Goal: Transaction & Acquisition: Purchase product/service

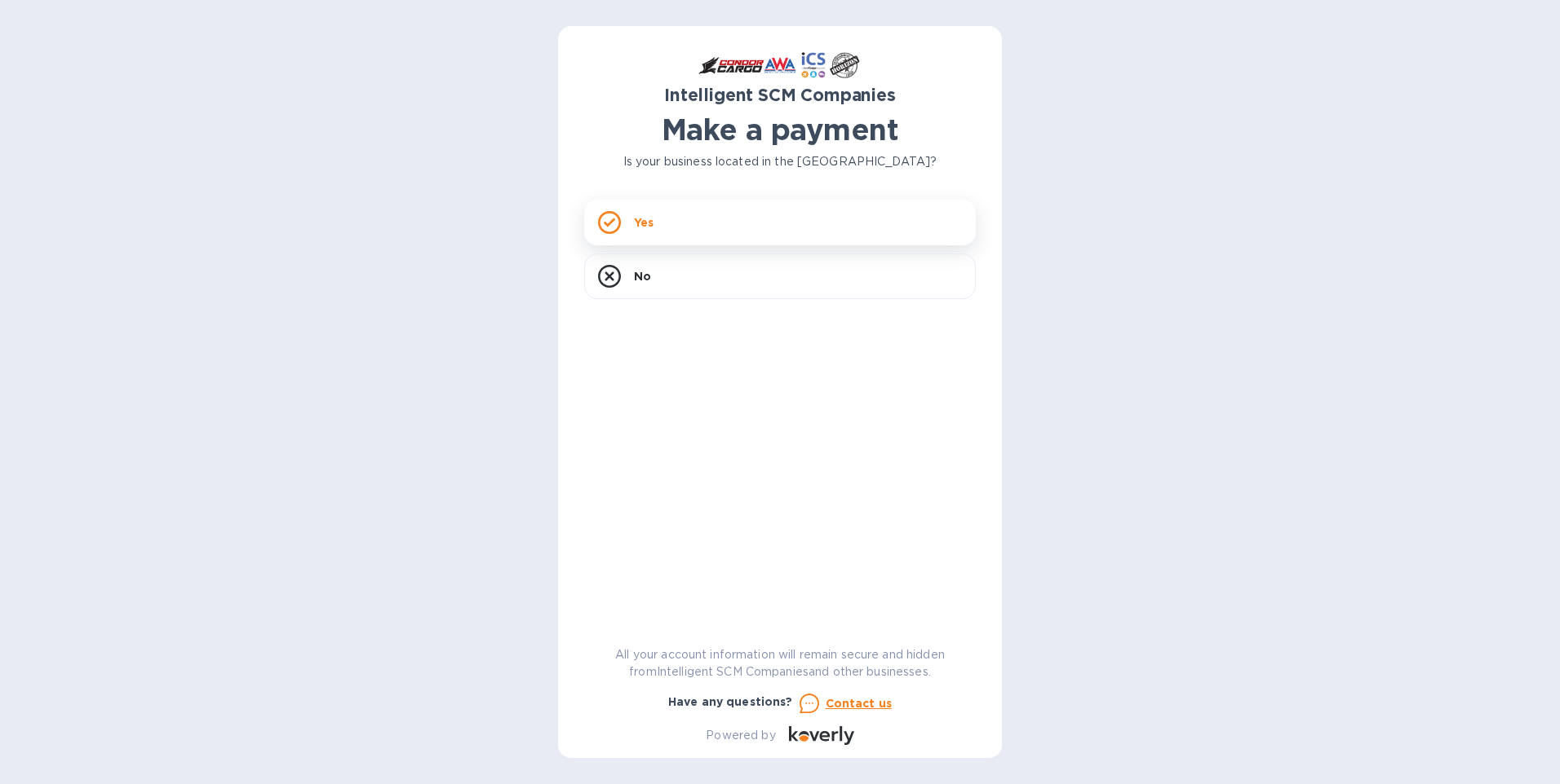
click at [704, 231] on div "Yes" at bounding box center [780, 222] width 392 height 46
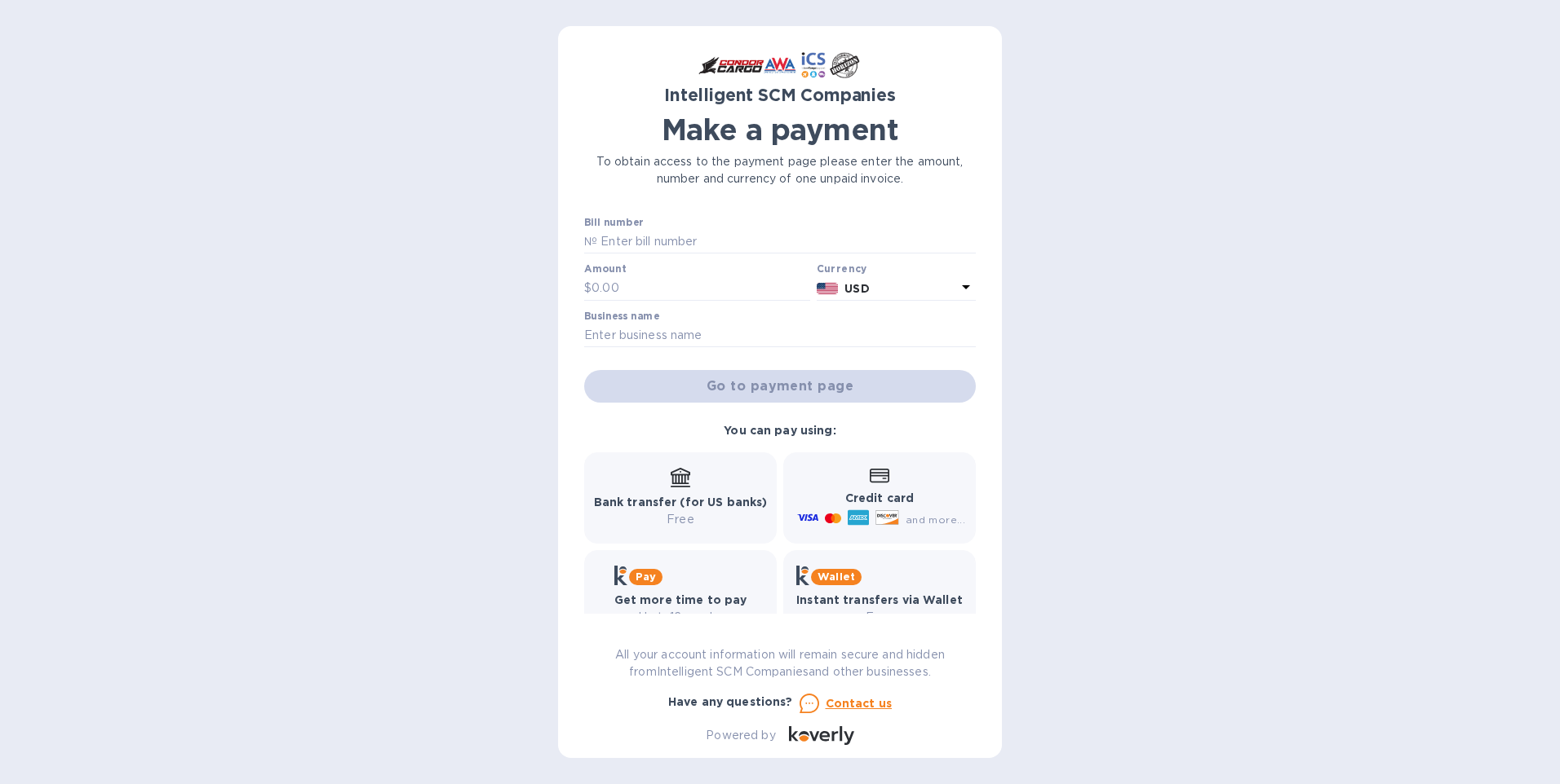
click at [857, 508] on icon at bounding box center [858, 518] width 21 height 21
click at [708, 243] on input "text" at bounding box center [786, 242] width 379 height 24
type input "S00507022/B"
click at [684, 277] on input "text" at bounding box center [701, 288] width 218 height 24
type input "636"
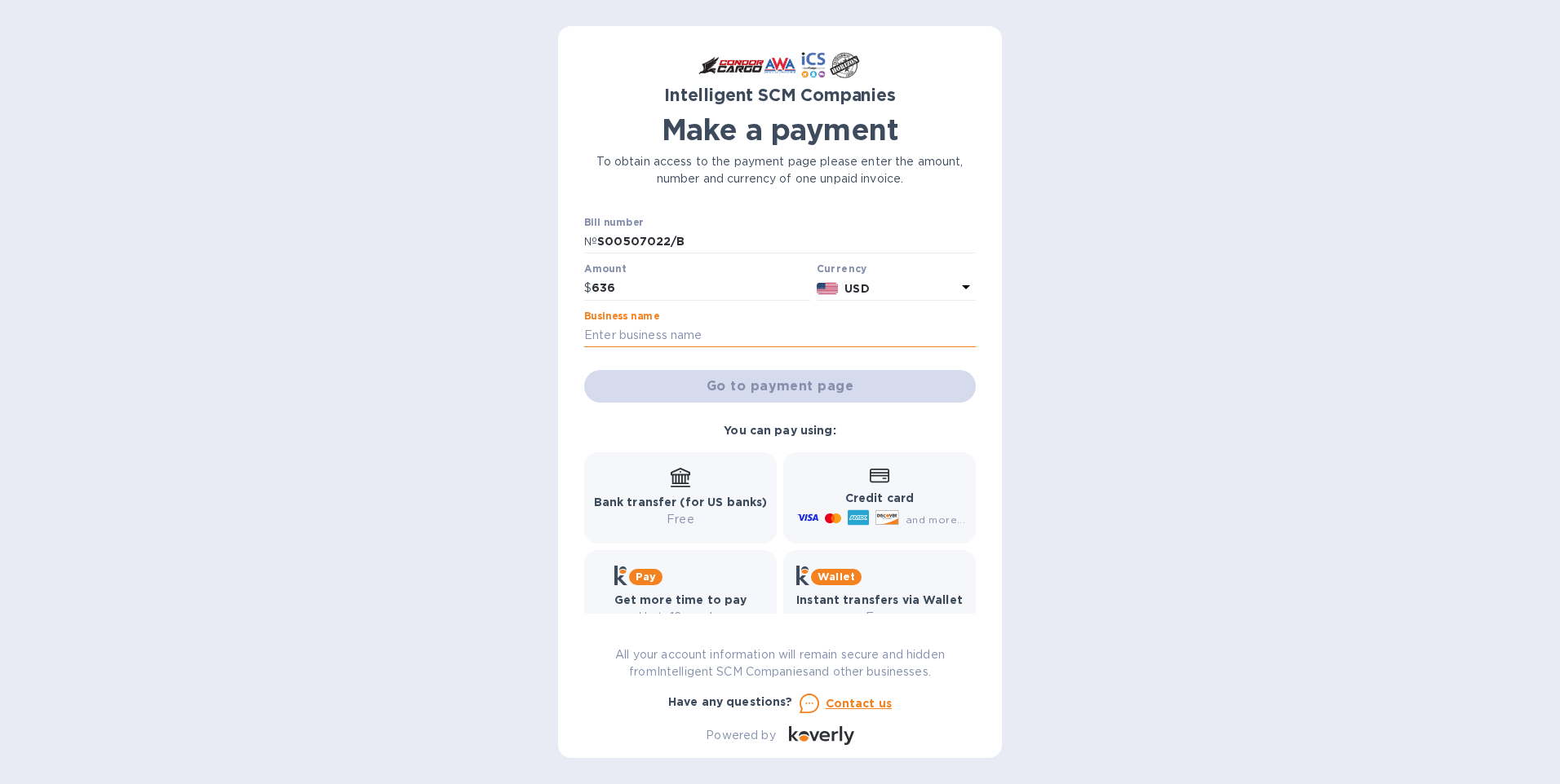
click at [675, 336] on input "text" at bounding box center [780, 335] width 392 height 24
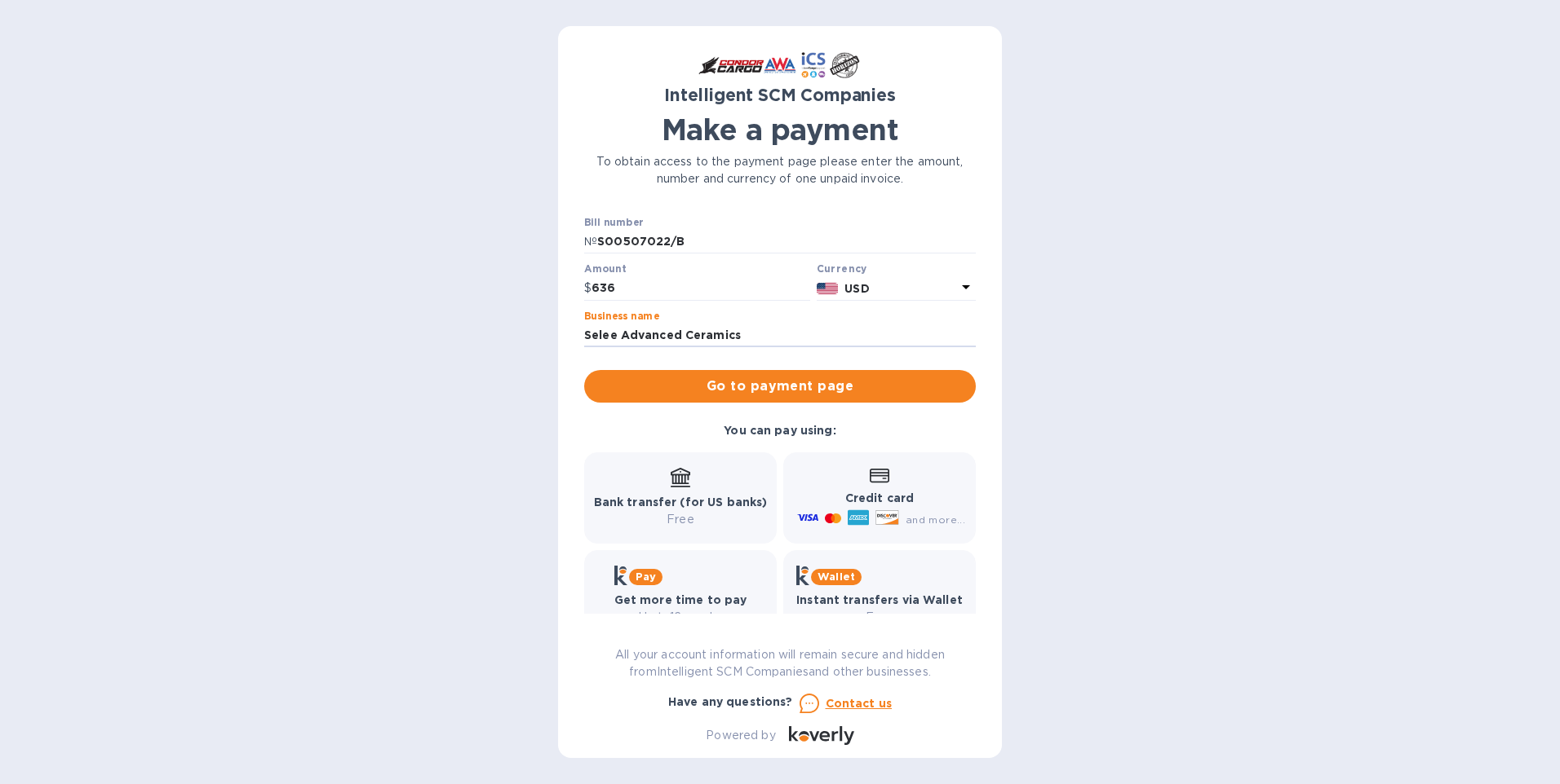
type input "Selee Advanced Ceramics"
click at [861, 508] on icon at bounding box center [858, 518] width 21 height 21
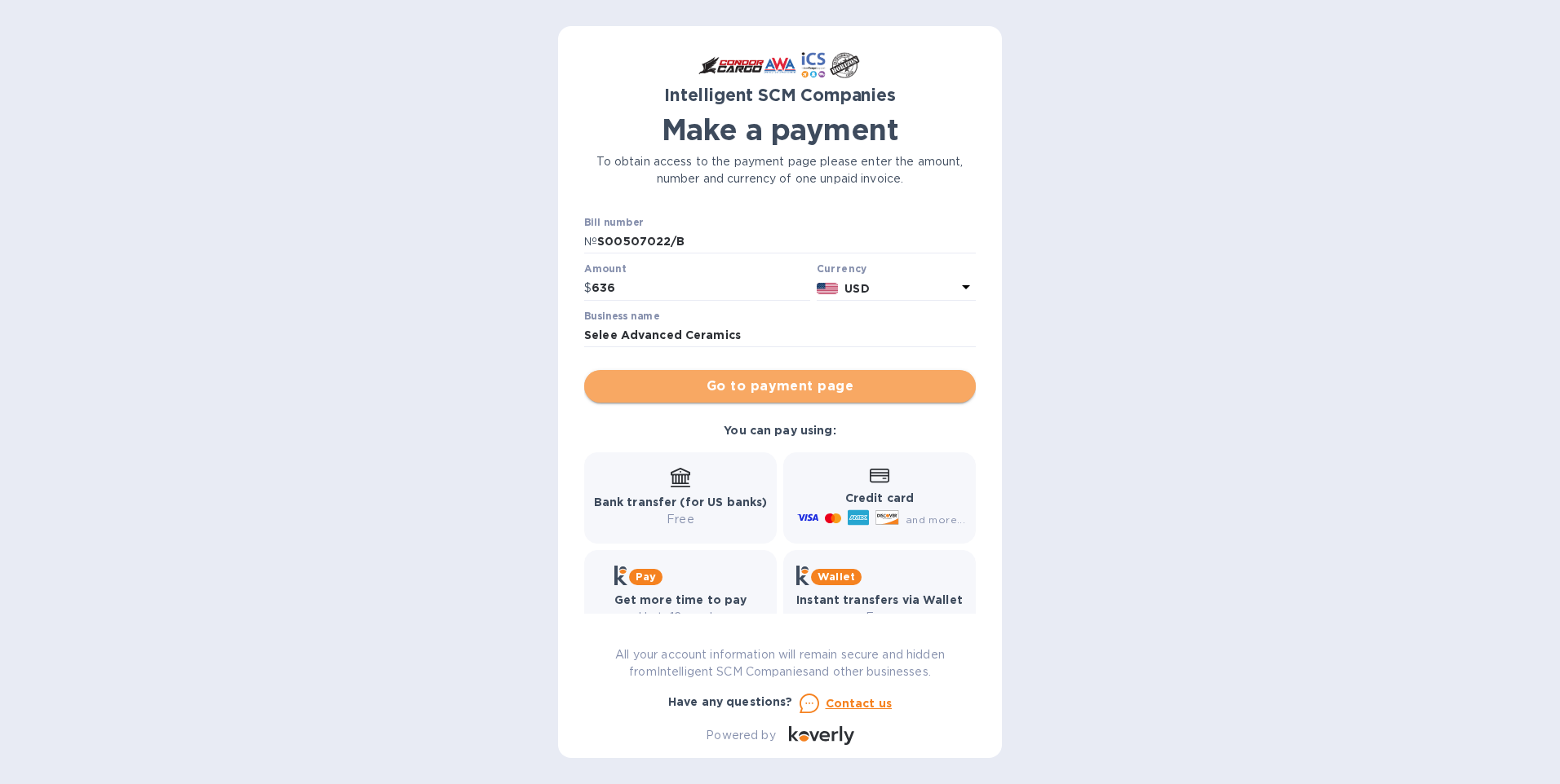
click at [805, 393] on span "Go to payment page" at bounding box center [780, 387] width 365 height 19
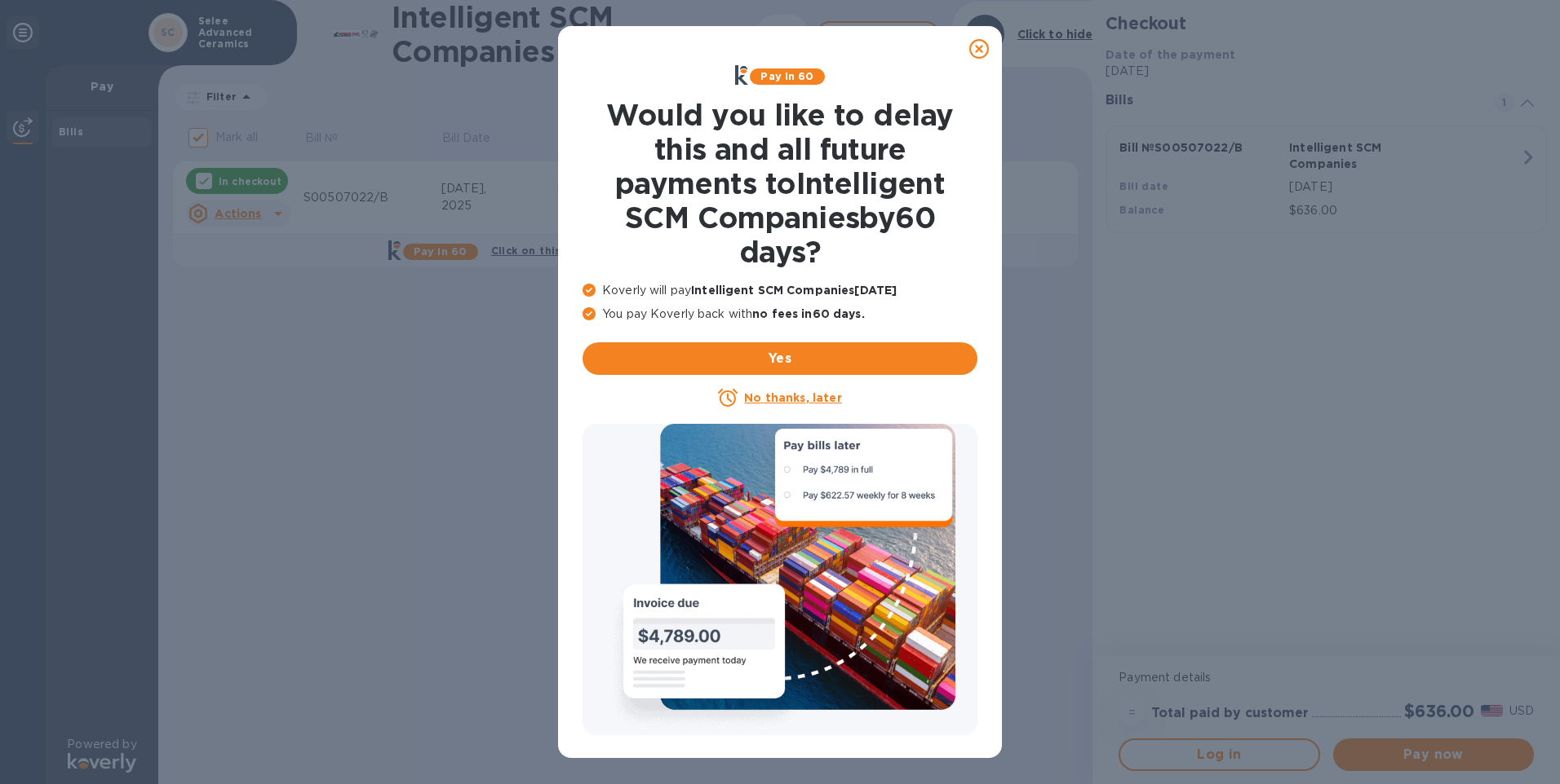
click at [976, 44] on icon at bounding box center [979, 49] width 19 height 19
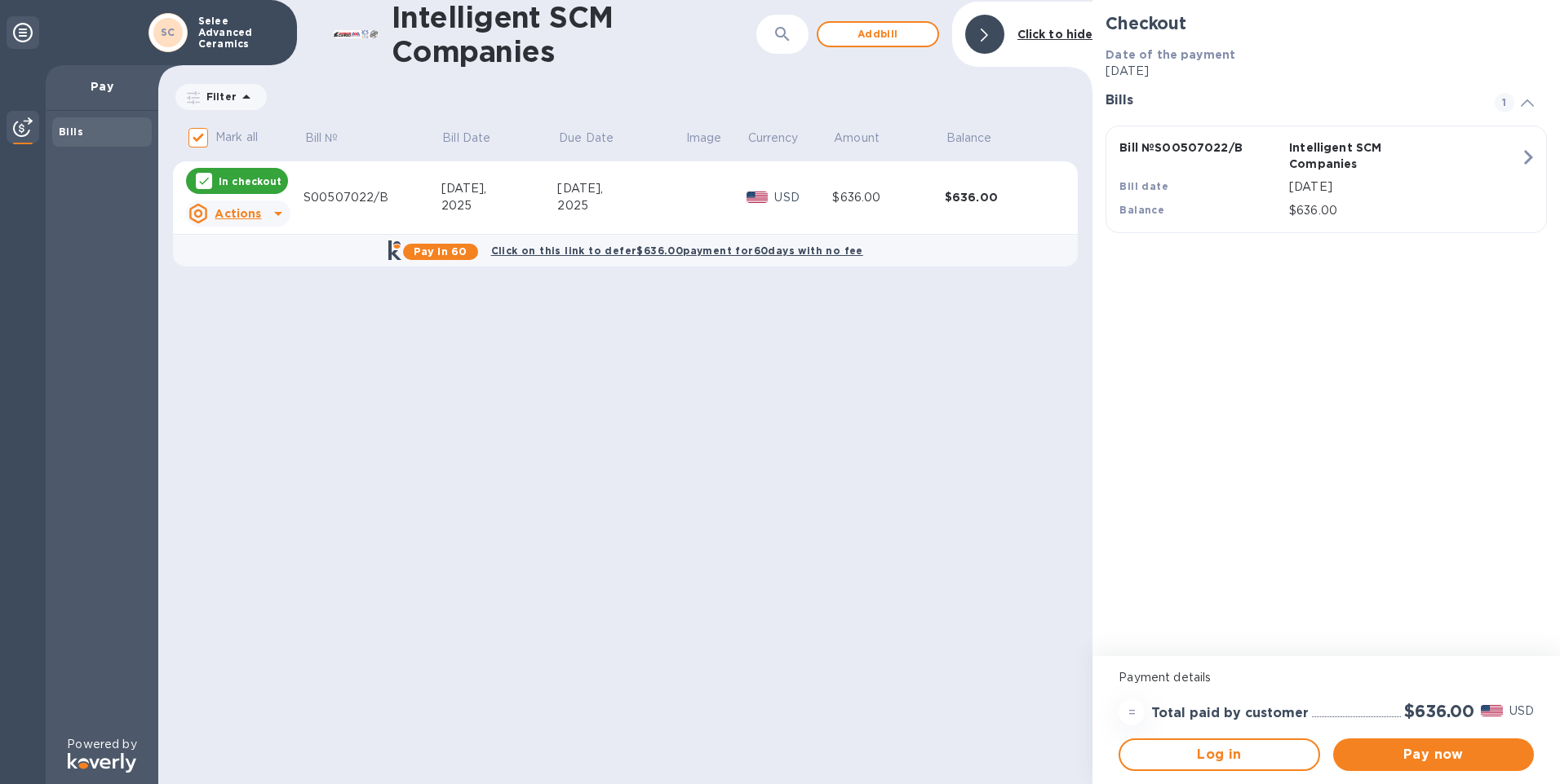
click at [257, 174] on p "In checkout" at bounding box center [249, 181] width 62 height 14
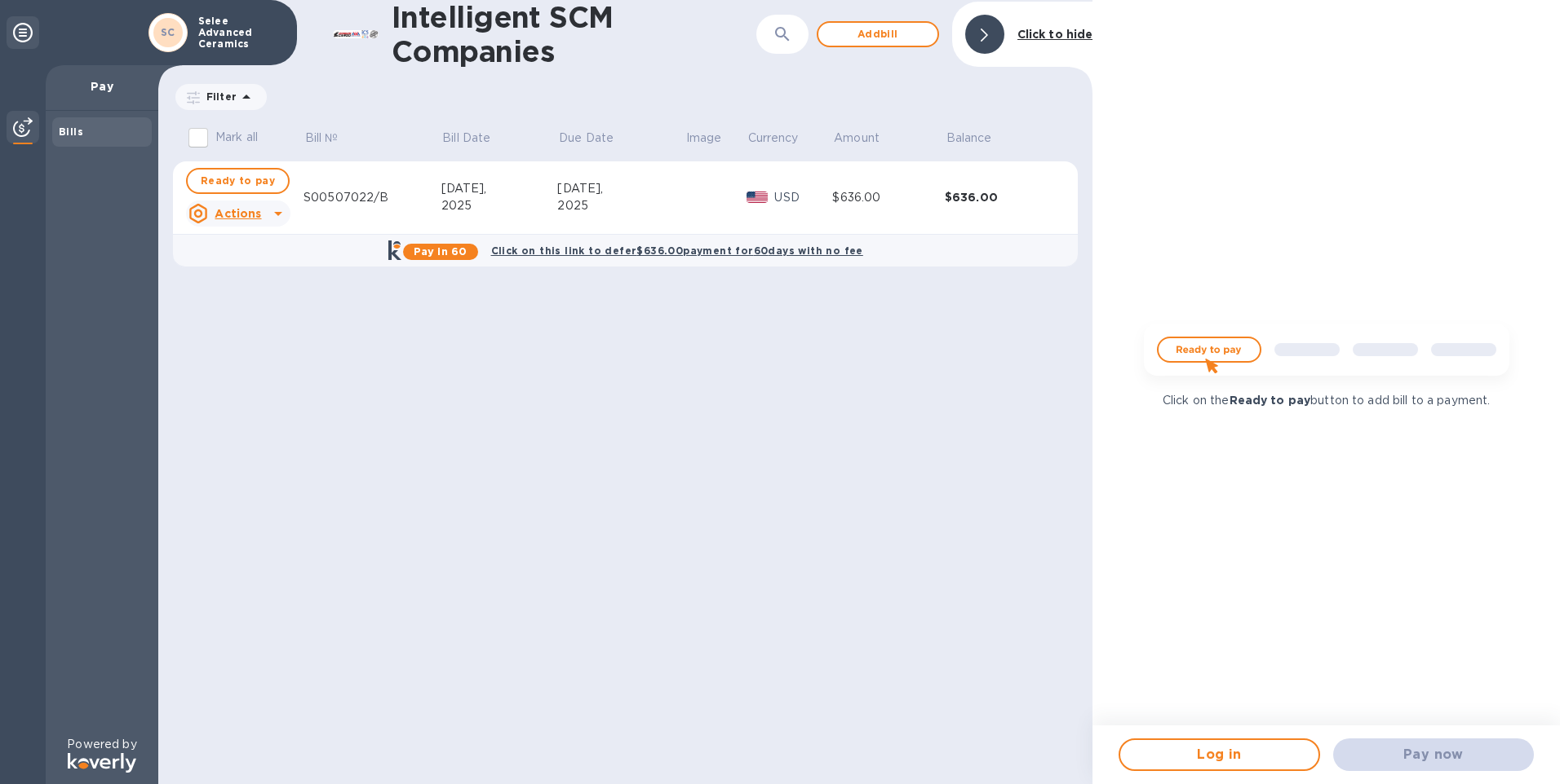
click at [277, 215] on icon at bounding box center [278, 214] width 8 height 4
click at [468, 443] on div at bounding box center [780, 392] width 1560 height 784
click at [350, 192] on div "S00507022/B" at bounding box center [372, 198] width 138 height 18
click at [322, 187] on td "S00507022/B" at bounding box center [372, 198] width 138 height 73
click at [258, 209] on u "Actions" at bounding box center [238, 213] width 47 height 13
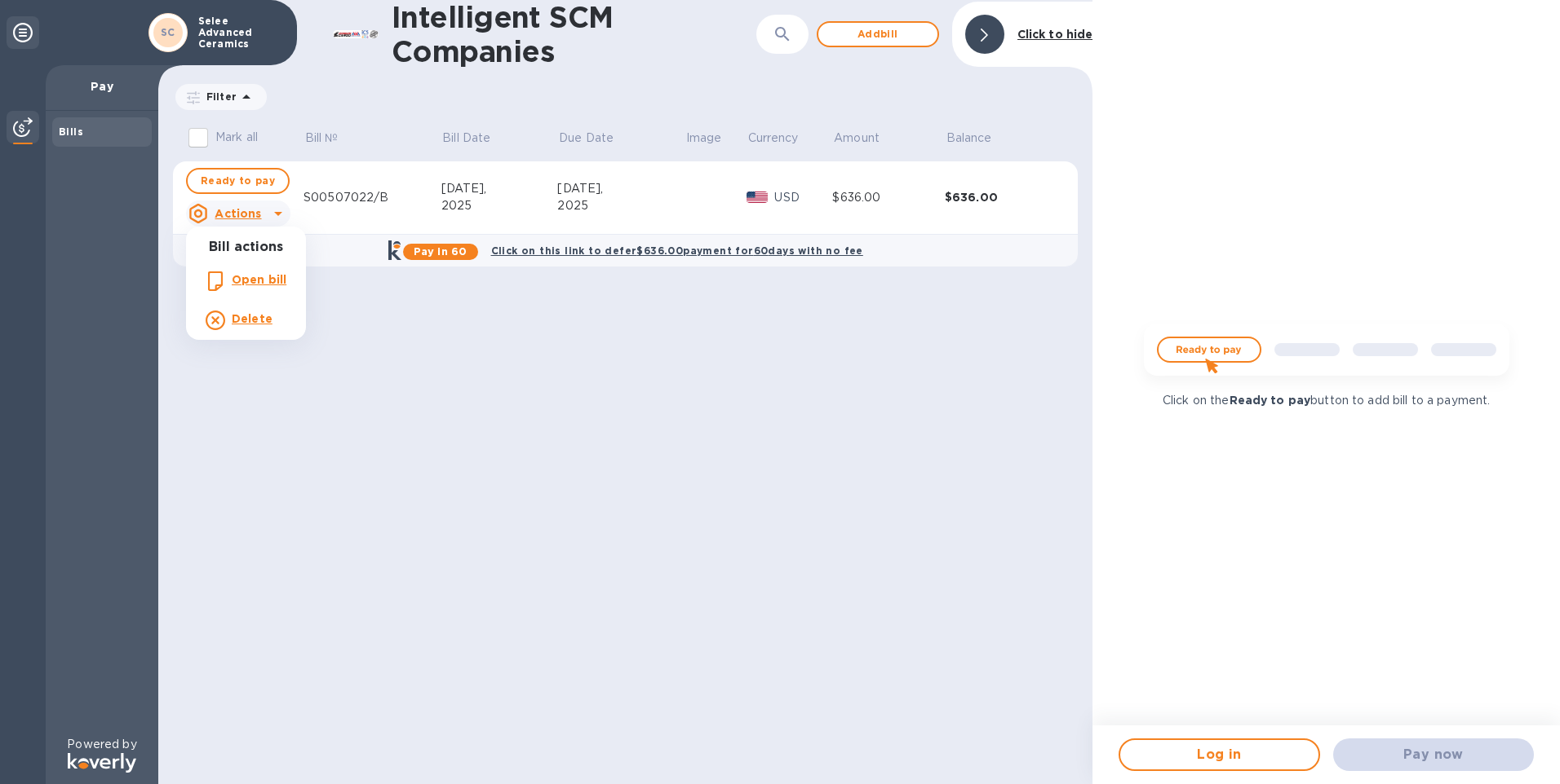
drag, startPoint x: 373, startPoint y: 328, endPoint x: 262, endPoint y: 193, distance: 174.8
click at [372, 326] on div at bounding box center [780, 392] width 1560 height 784
click at [219, 181] on span "Ready to pay" at bounding box center [238, 181] width 74 height 19
checkbox input "true"
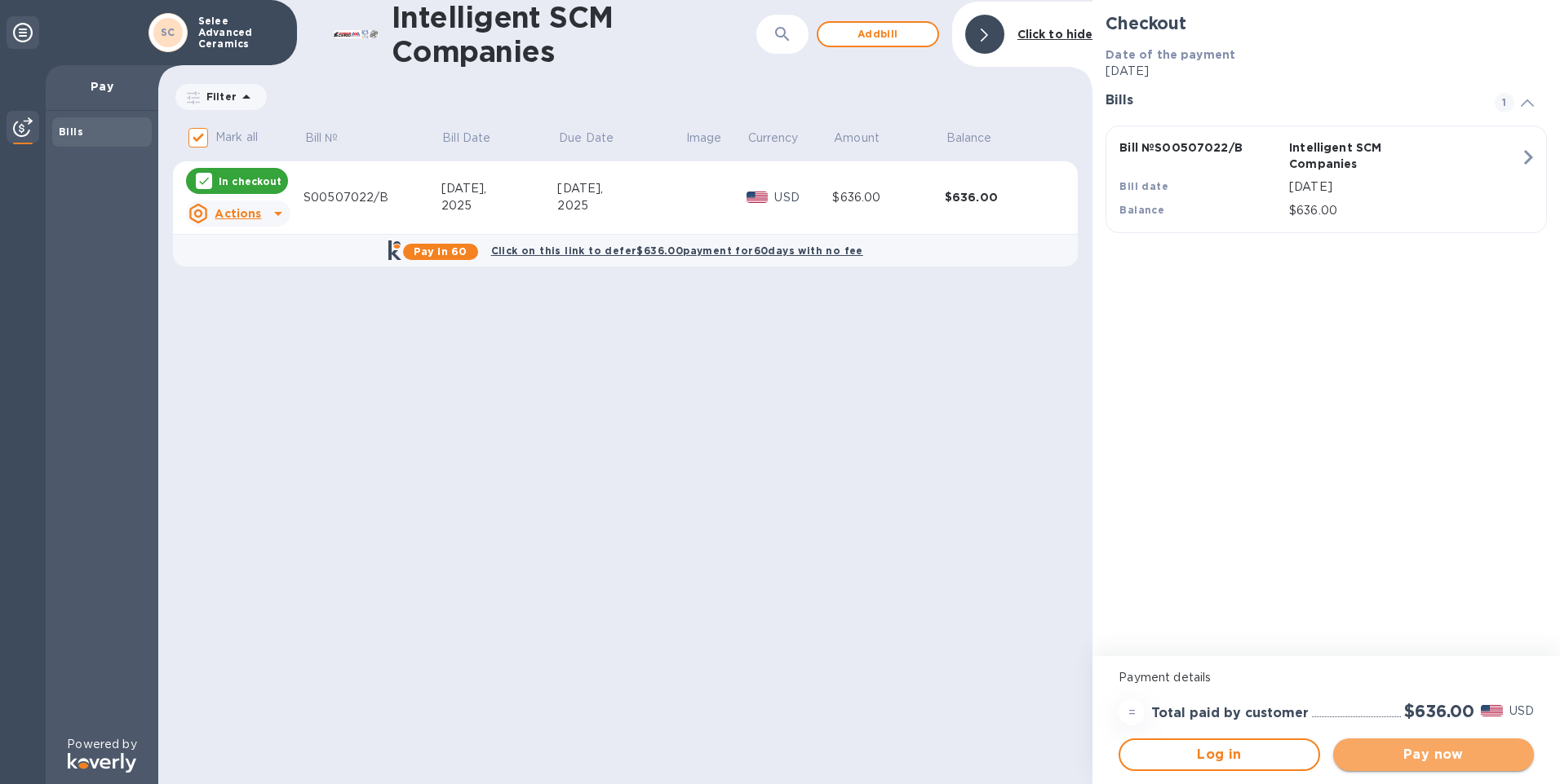
click at [1417, 757] on span "Pay now" at bounding box center [1433, 755] width 174 height 19
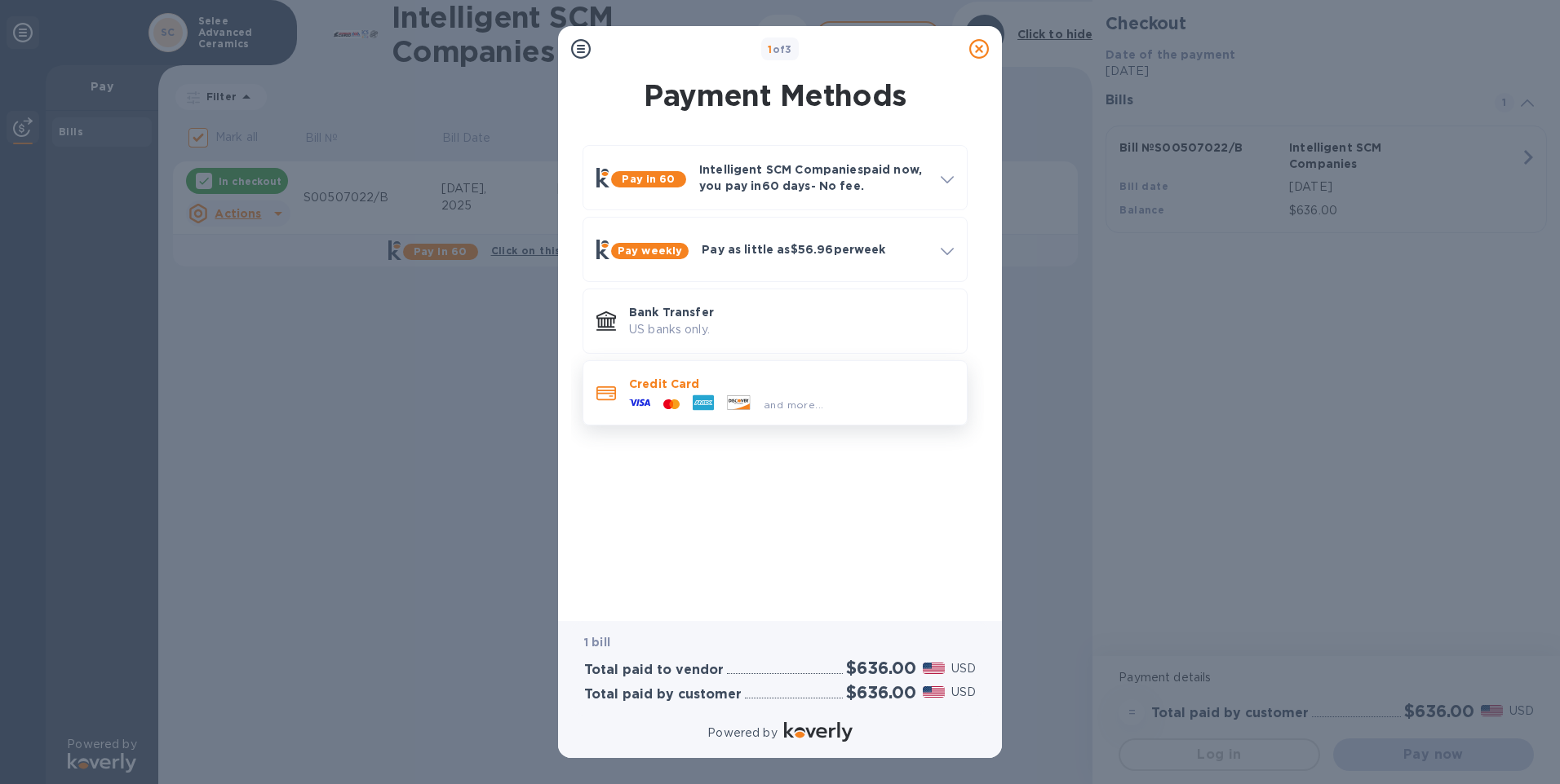
click at [709, 390] on p "Credit Card" at bounding box center [791, 384] width 324 height 17
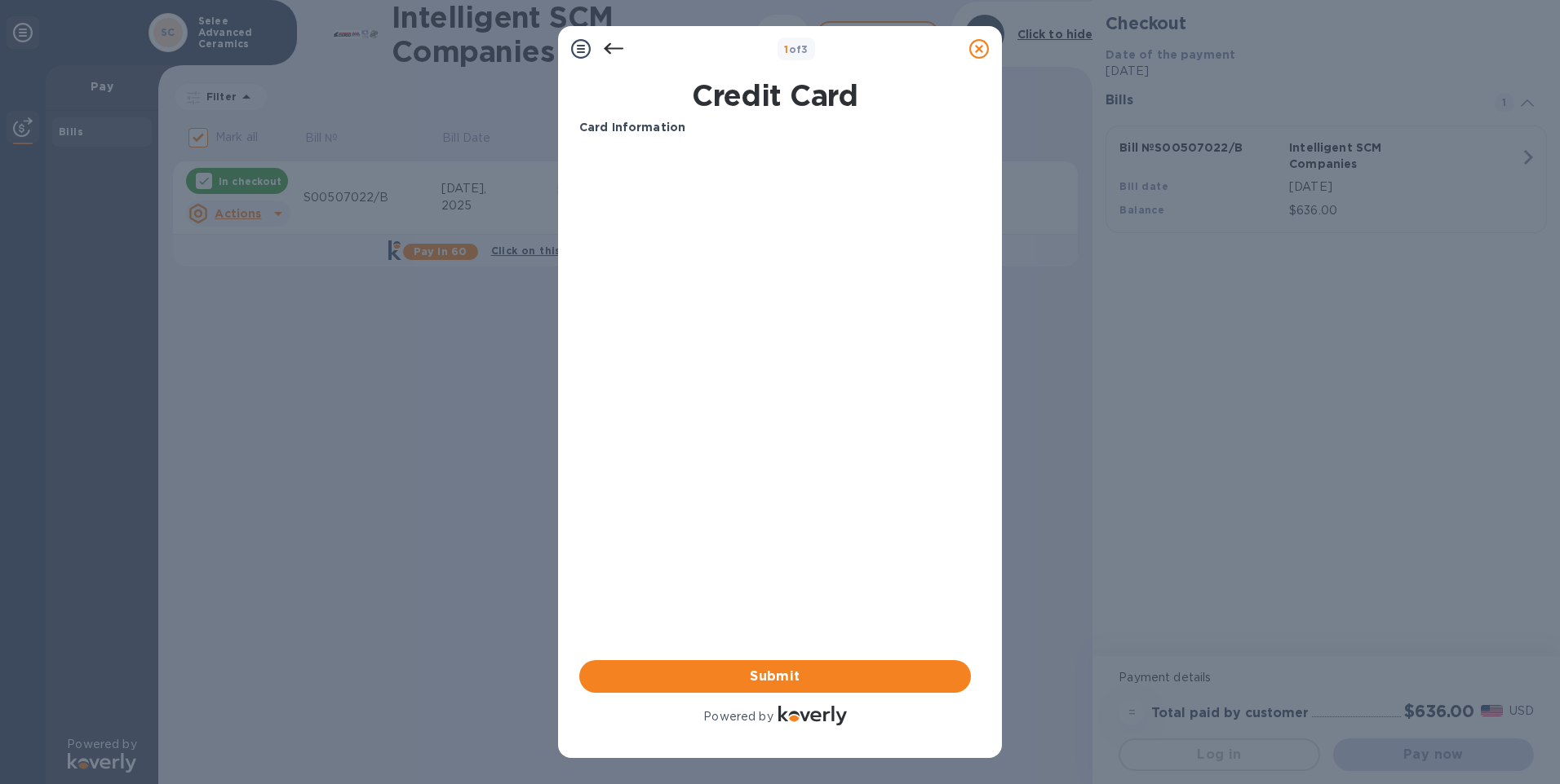
click at [666, 131] on b "Card Information" at bounding box center [631, 127] width 106 height 13
click at [736, 371] on div "Card Information Your browser does not support iframes Submit Powered by" at bounding box center [775, 424] width 392 height 610
click at [583, 44] on icon at bounding box center [581, 49] width 19 height 19
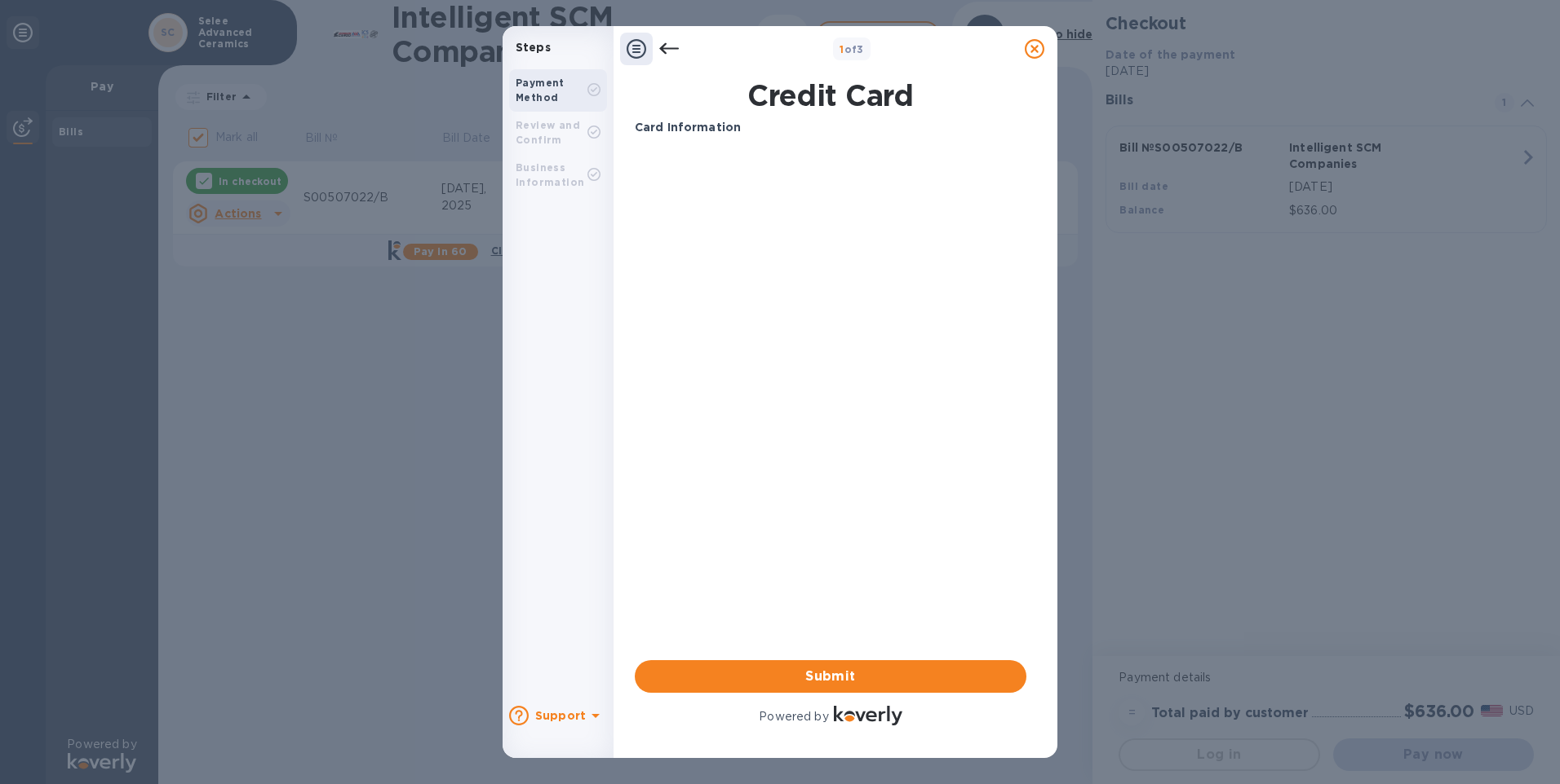
drag, startPoint x: 681, startPoint y: 321, endPoint x: 760, endPoint y: 414, distance: 122.0
click at [681, 320] on div "Card Information Your browser does not support iframes Submit Powered by" at bounding box center [830, 424] width 392 height 610
click at [777, 678] on span "Submit" at bounding box center [830, 677] width 365 height 19
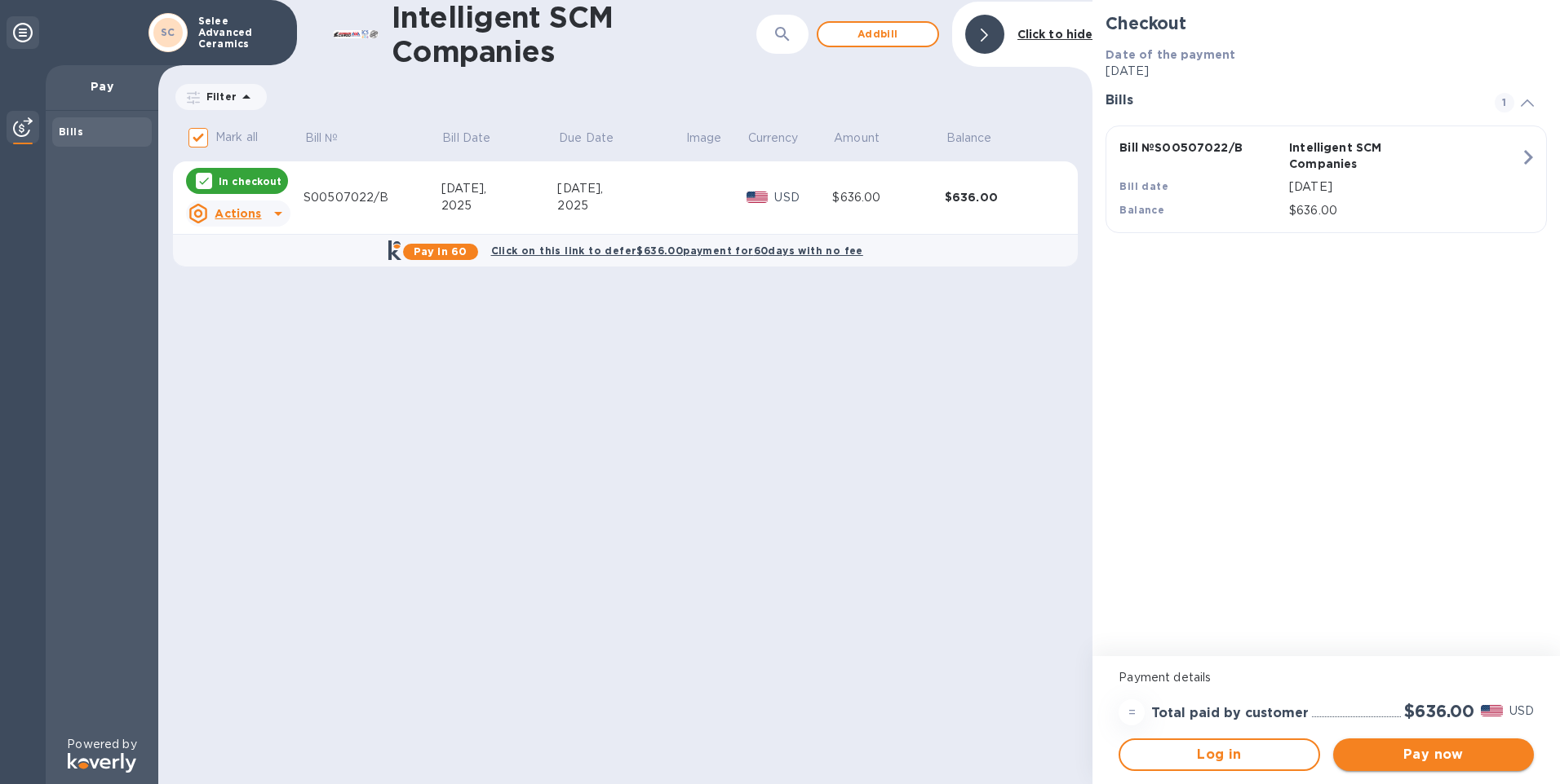
click at [1410, 761] on span "Pay now" at bounding box center [1433, 755] width 174 height 19
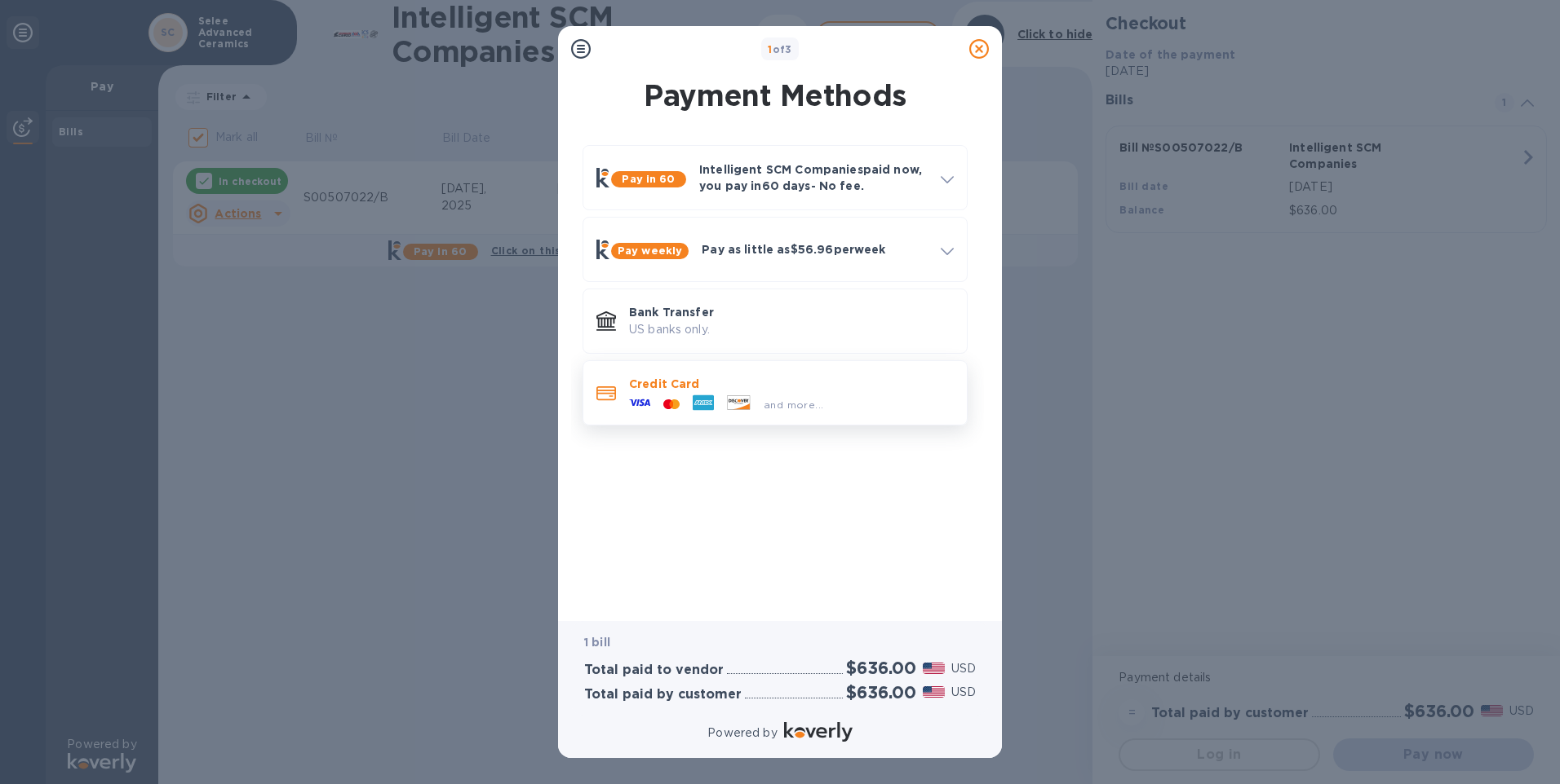
click at [711, 399] on icon at bounding box center [704, 403] width 21 height 16
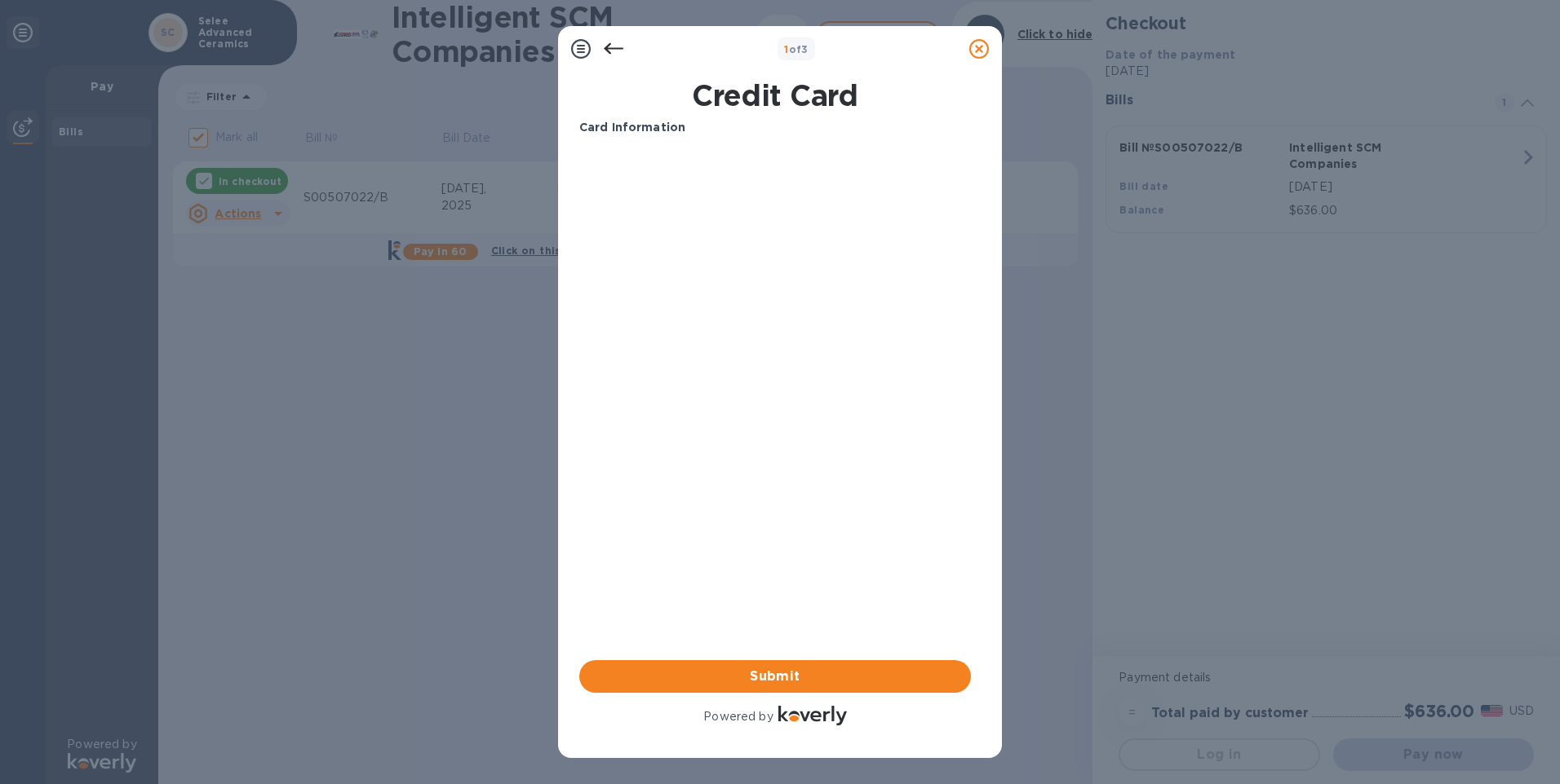
drag, startPoint x: 711, startPoint y: 399, endPoint x: 679, endPoint y: 415, distance: 35.8
click at [679, 415] on div "Card Information Your browser does not support iframes Submit Powered by" at bounding box center [775, 424] width 392 height 610
click at [788, 518] on div "Card Information Your browser does not support iframes Submit Powered by" at bounding box center [775, 424] width 392 height 610
click at [614, 47] on icon at bounding box center [614, 49] width 19 height 19
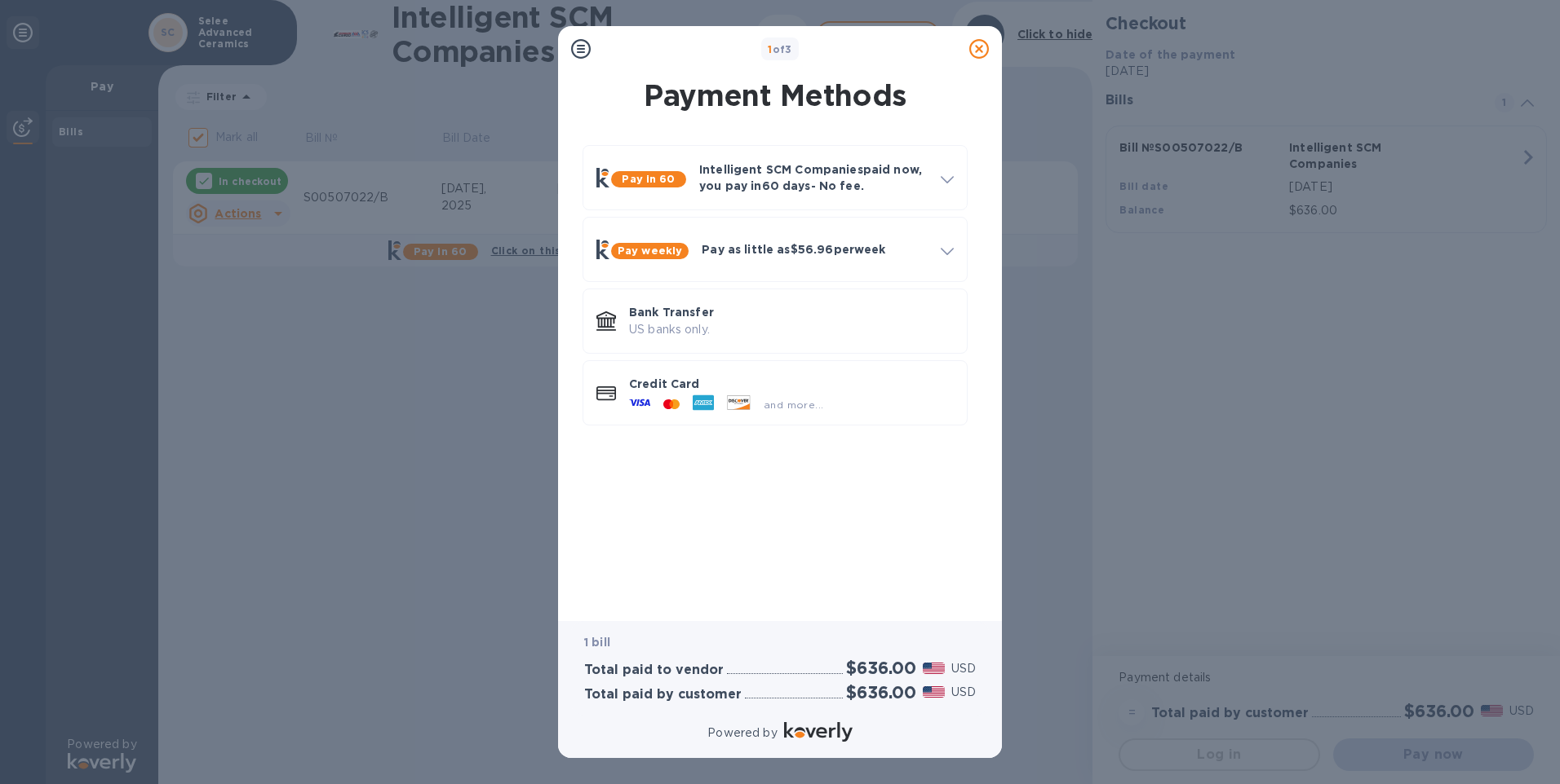
click at [774, 516] on div "Pay in 60 Intelligent SCM Companies paid now, you pay [DATE] - No fee. Apply to…" at bounding box center [775, 369] width 418 height 473
click at [775, 516] on div "Pay in 60 Intelligent SCM Companies paid now, you pay [DATE] - No fee. Apply to…" at bounding box center [775, 369] width 418 height 473
click at [777, 513] on div "Pay in 60 Intelligent SCM Companies paid now, you pay [DATE] - No fee. Apply to…" at bounding box center [775, 369] width 418 height 473
drag, startPoint x: 780, startPoint y: 499, endPoint x: 777, endPoint y: 487, distance: 12.4
click at [781, 498] on div "Pay in 60 Intelligent SCM Companies paid now, you pay [DATE] - No fee. Apply to…" at bounding box center [775, 369] width 418 height 473
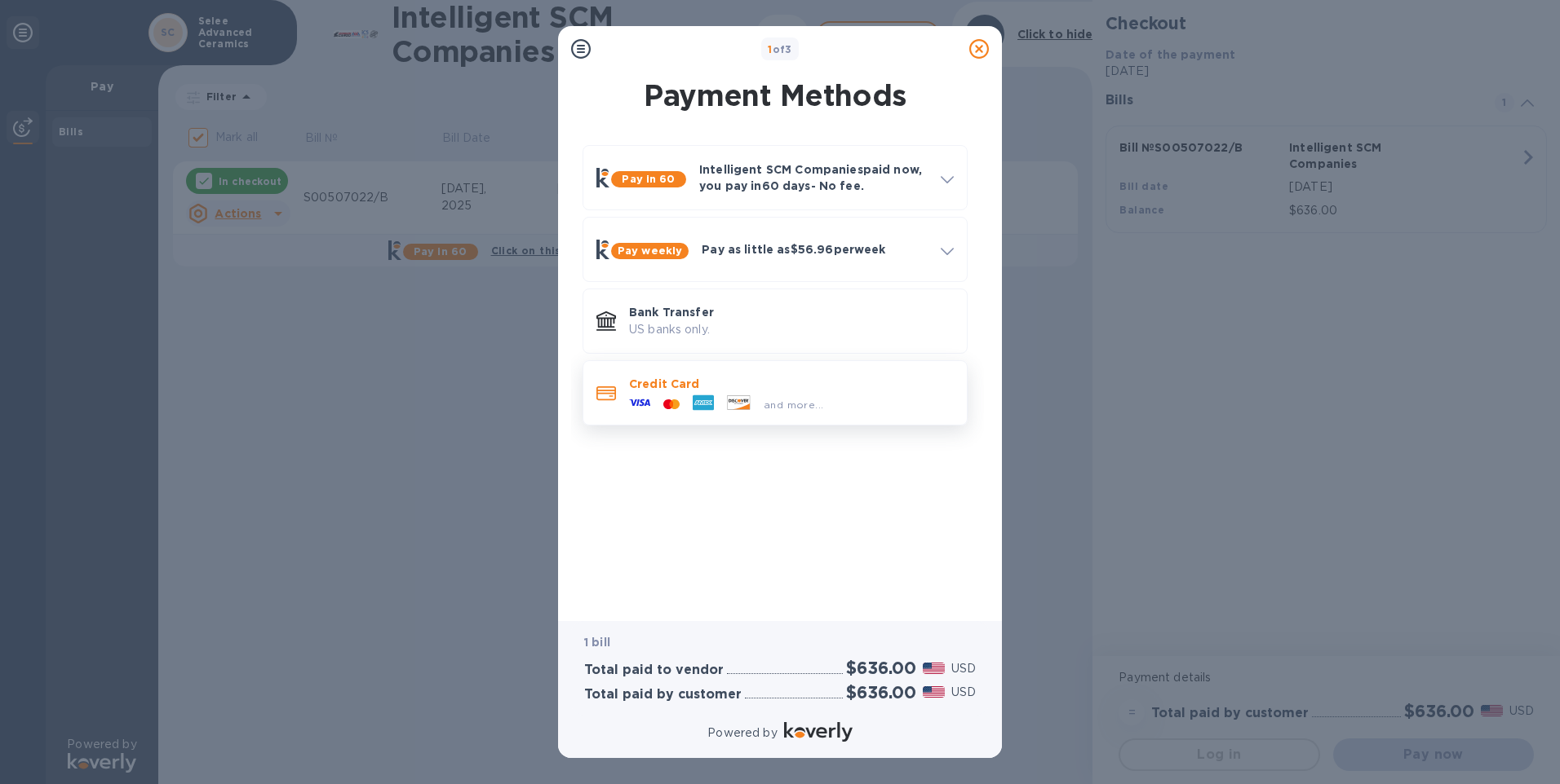
click at [792, 400] on span "and more..." at bounding box center [793, 404] width 59 height 13
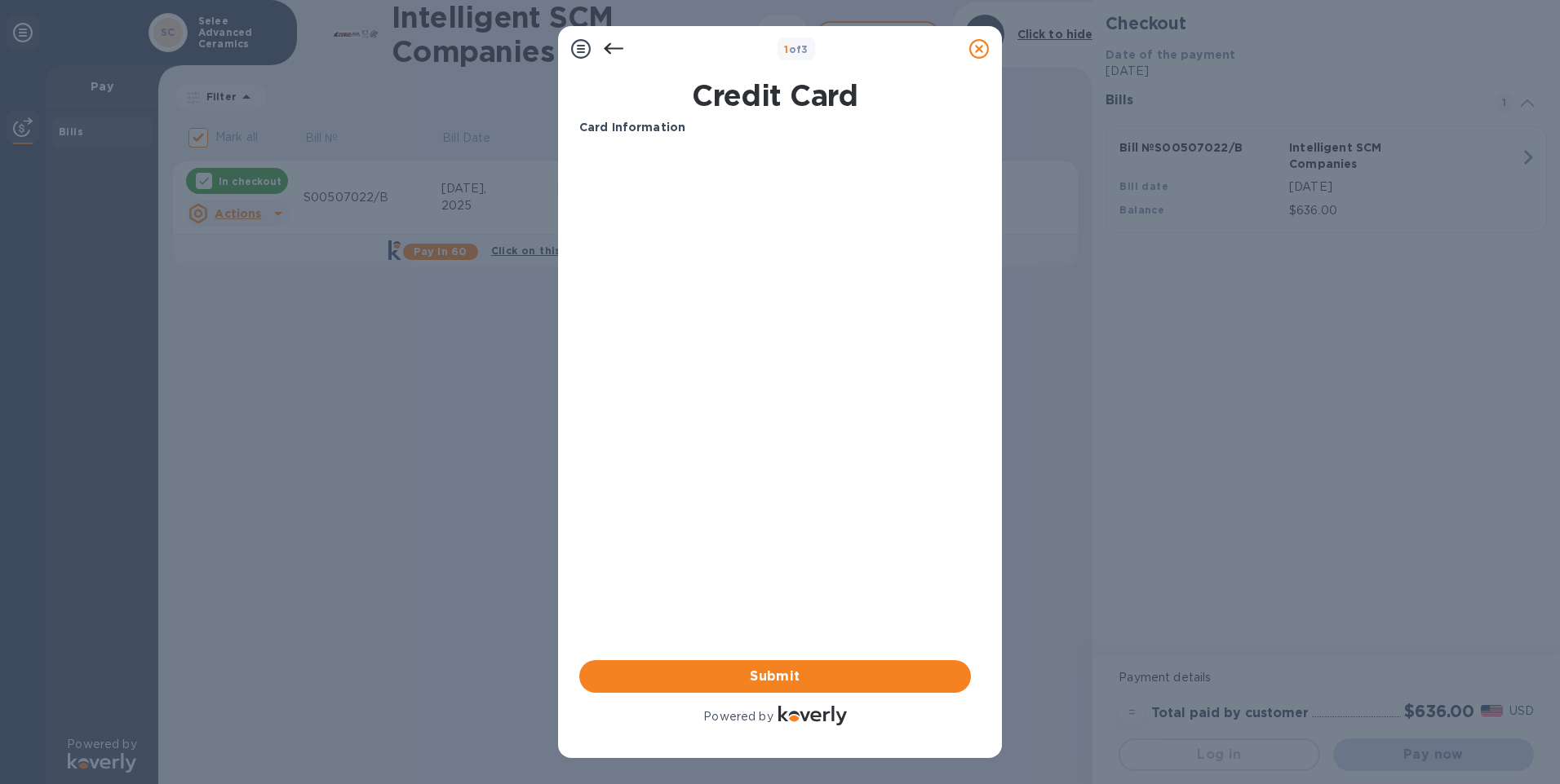
click at [584, 49] on icon at bounding box center [581, 49] width 19 height 19
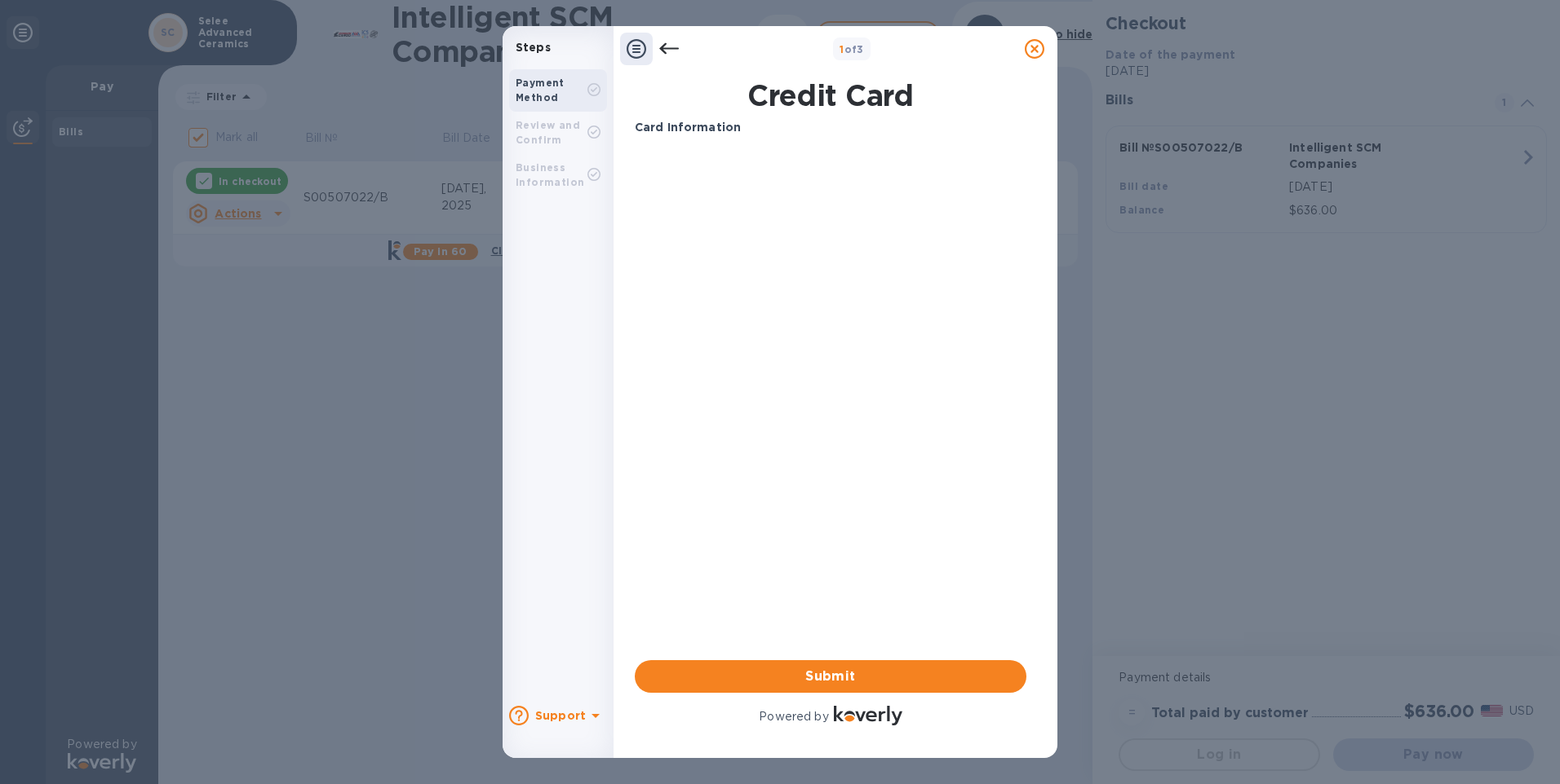
click at [585, 131] on div "Review and Confirm" at bounding box center [552, 132] width 72 height 29
click at [857, 97] on h1 "Credit Card" at bounding box center [830, 94] width 404 height 34
click at [750, 128] on p "Card Information" at bounding box center [830, 128] width 392 height 18
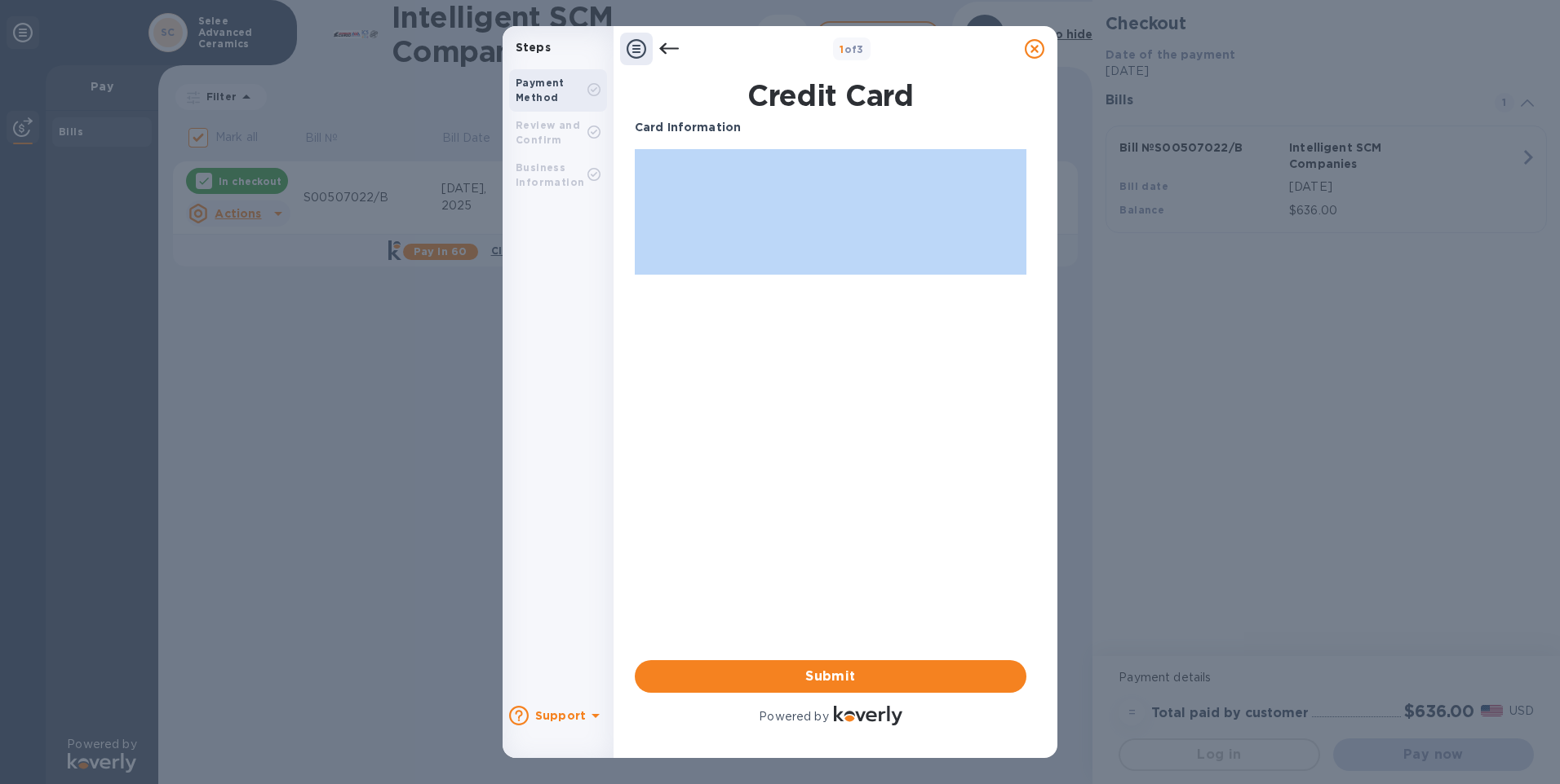
click at [750, 128] on p "Card Information" at bounding box center [830, 128] width 392 height 18
click at [749, 128] on p "Card Information" at bounding box center [830, 128] width 392 height 18
click at [749, 131] on p "Card Information" at bounding box center [830, 128] width 392 height 18
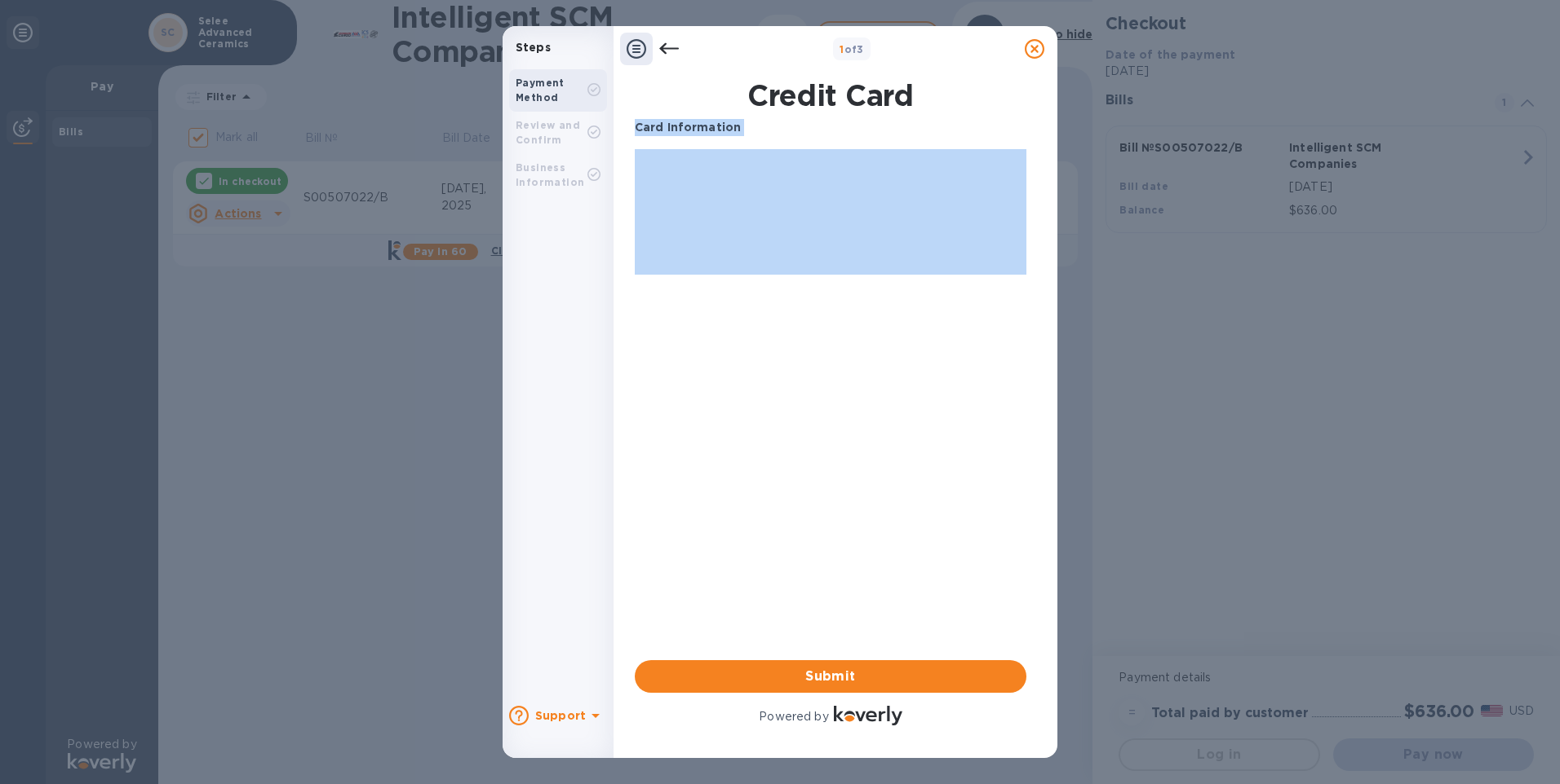
click at [749, 131] on p "Card Information" at bounding box center [830, 128] width 392 height 18
click at [747, 132] on p "Card Information" at bounding box center [830, 128] width 392 height 18
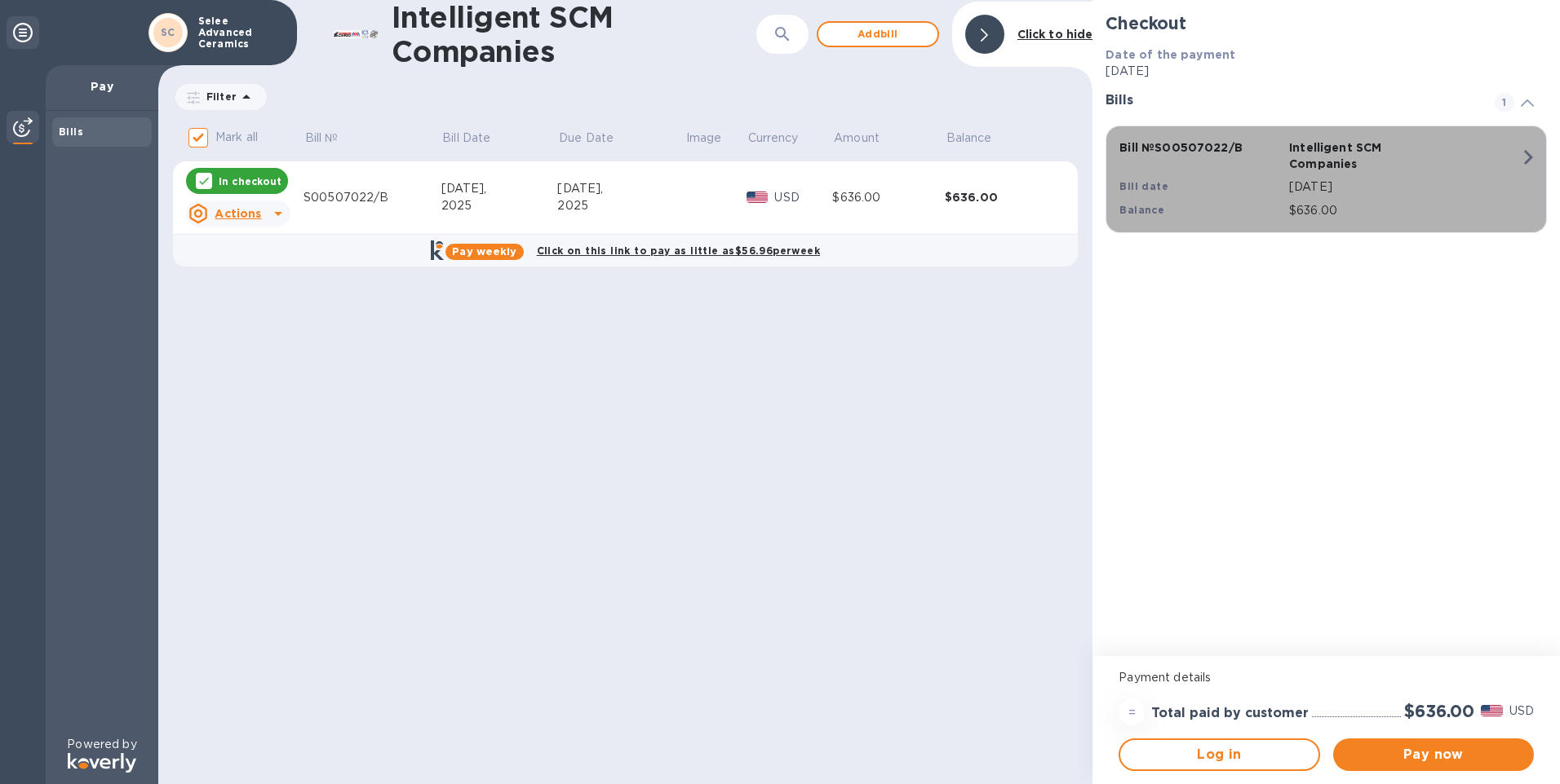
click at [1231, 207] on div "Bill № S00507022/B Intelligent SCM Companies Bill date Sep 12, 2025 Balance $63…" at bounding box center [1323, 179] width 427 height 99
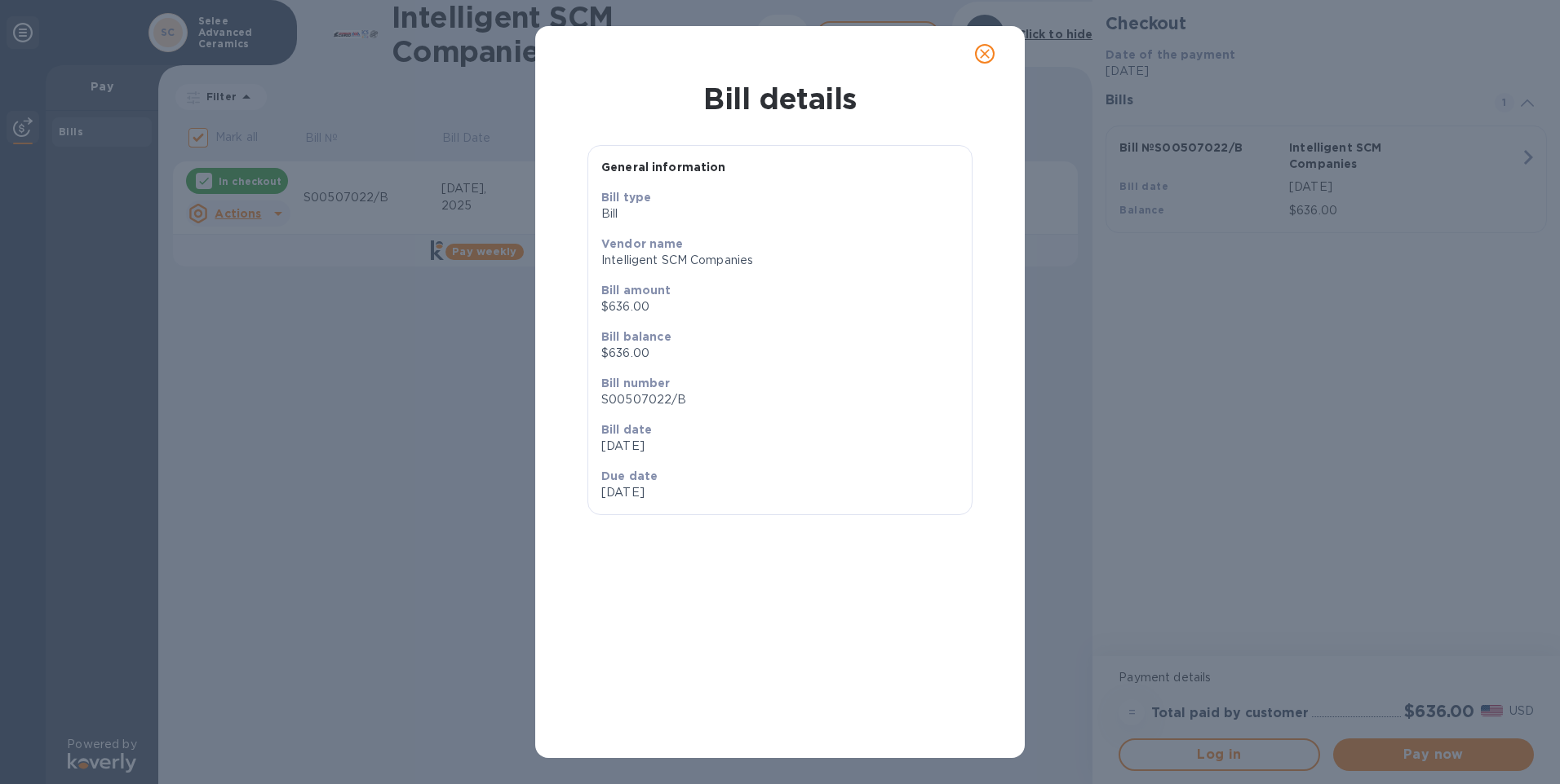
click at [993, 57] on span "close" at bounding box center [985, 54] width 19 height 19
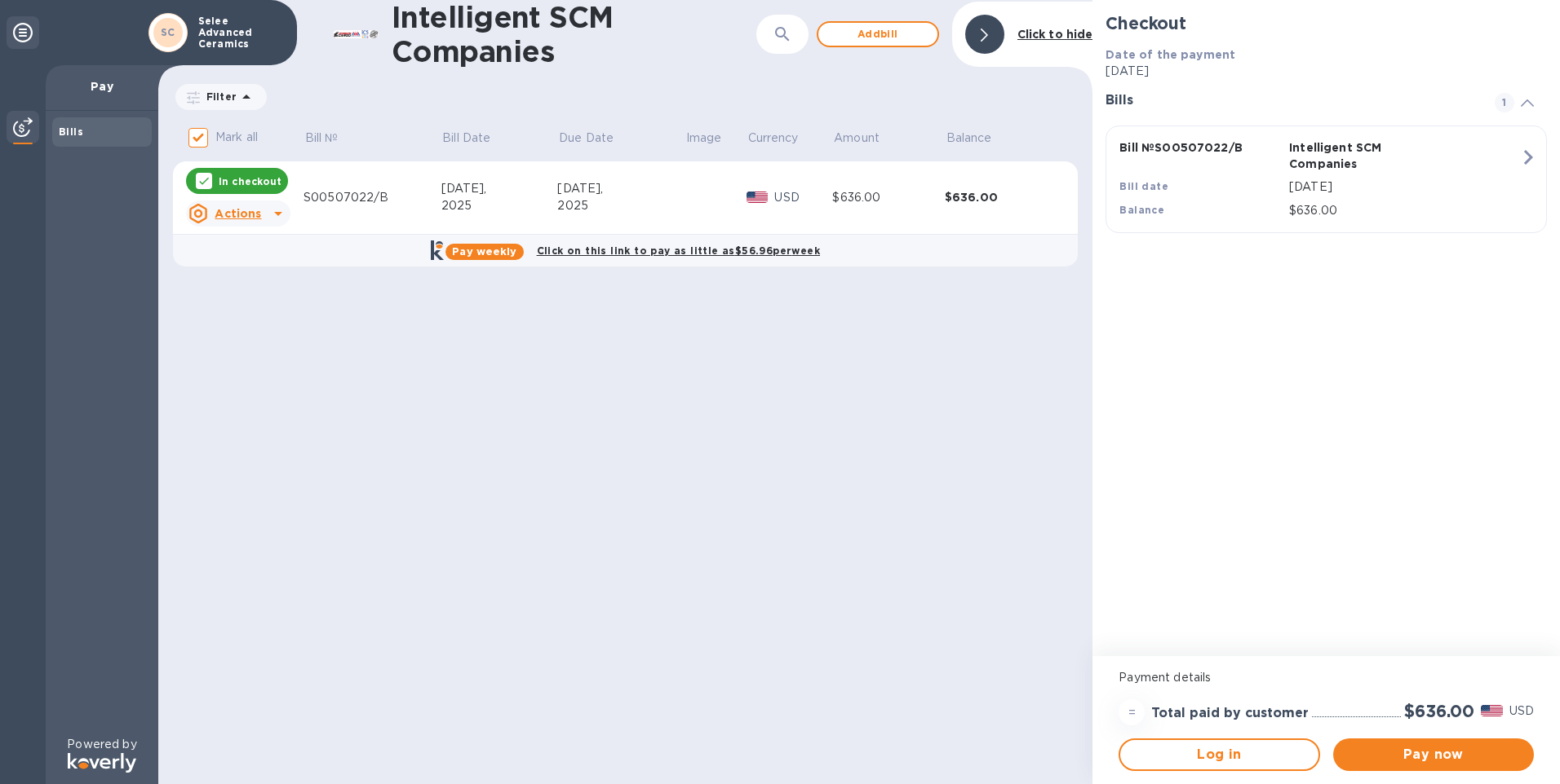
click at [281, 208] on icon at bounding box center [278, 213] width 19 height 19
click at [227, 273] on div at bounding box center [215, 280] width 26 height 26
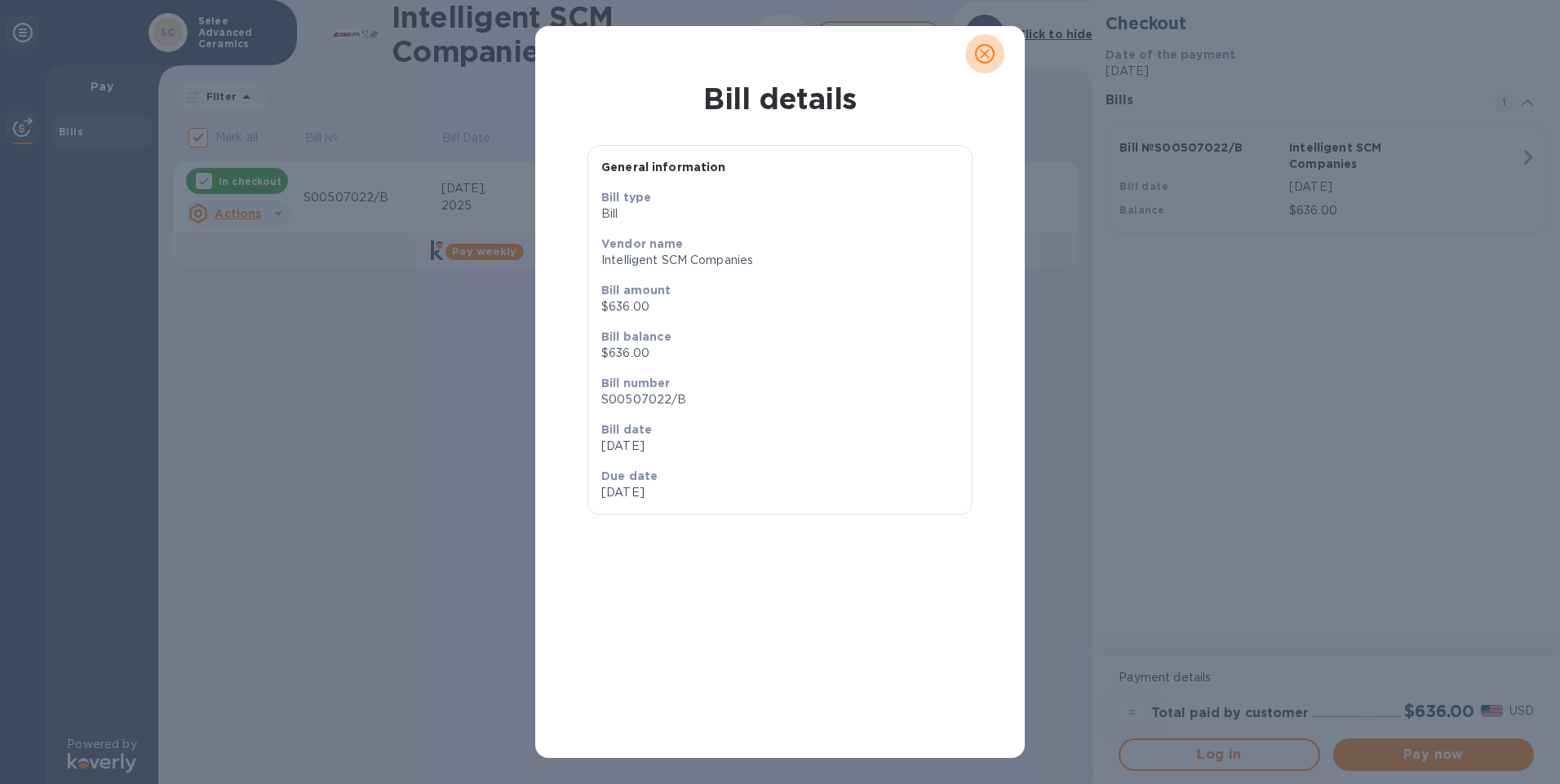
click at [982, 53] on icon "close" at bounding box center [984, 54] width 17 height 17
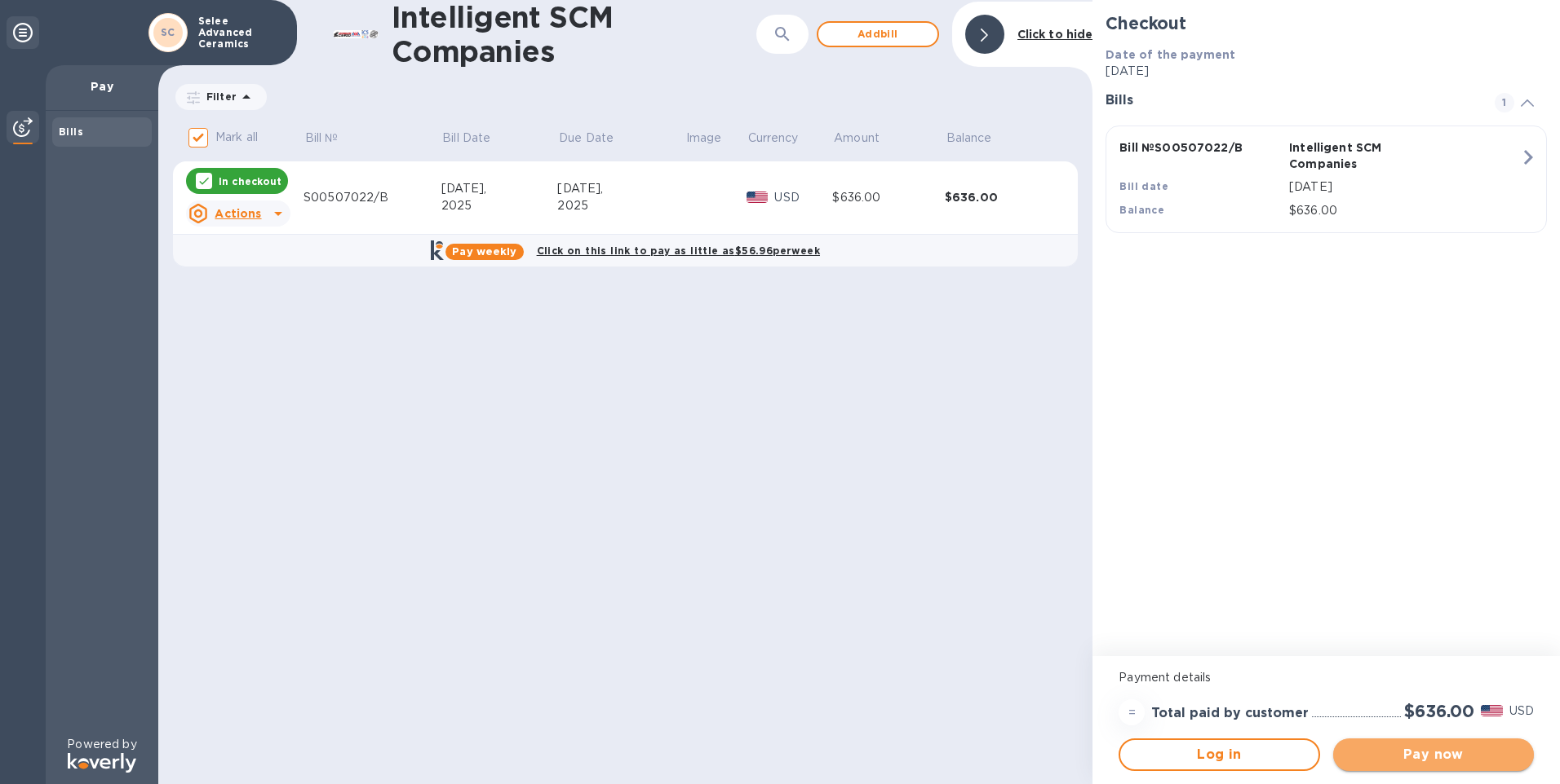
click at [1430, 756] on span "Pay now" at bounding box center [1433, 755] width 174 height 19
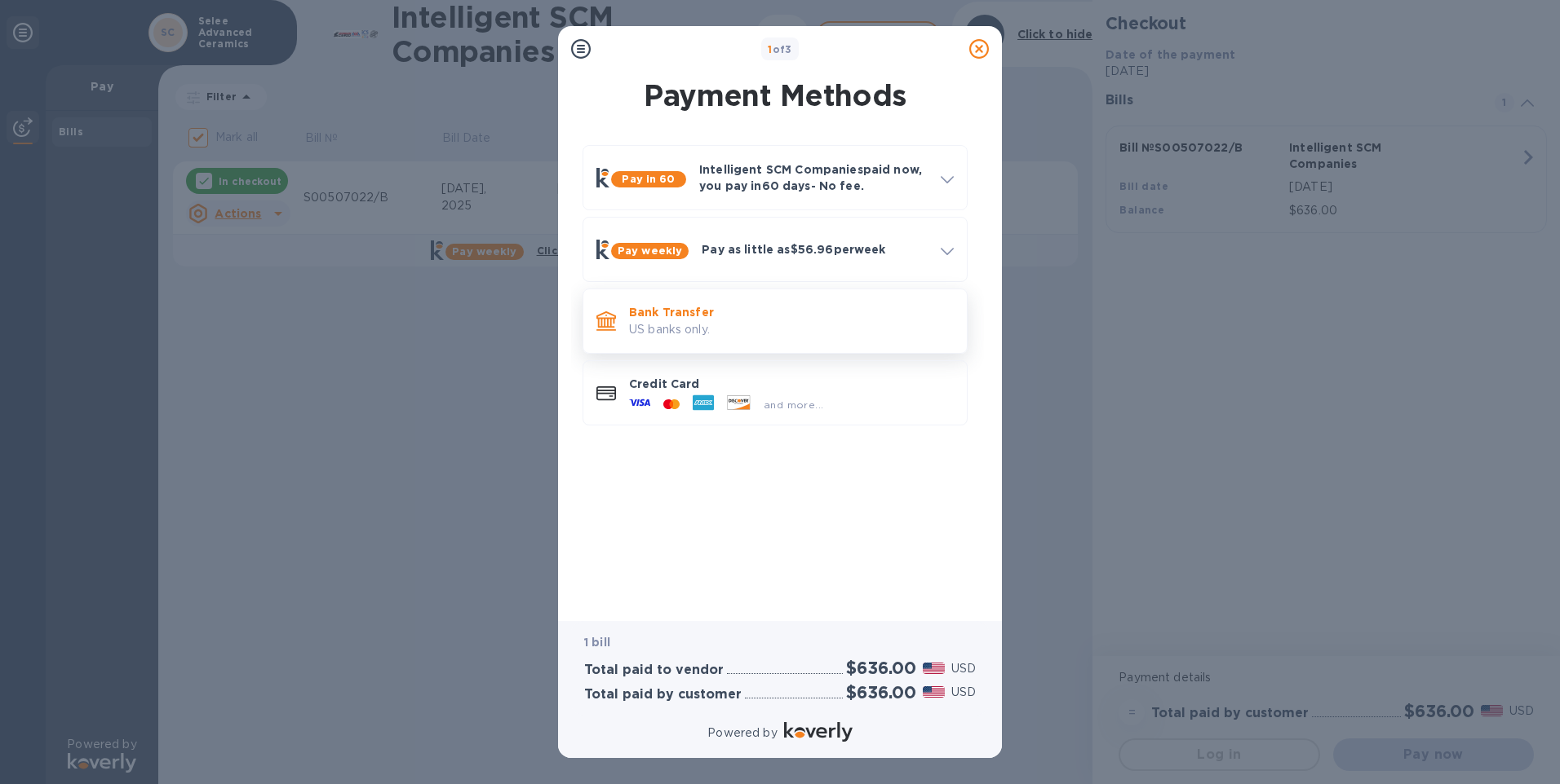
click at [705, 330] on p "US banks only." at bounding box center [791, 330] width 324 height 18
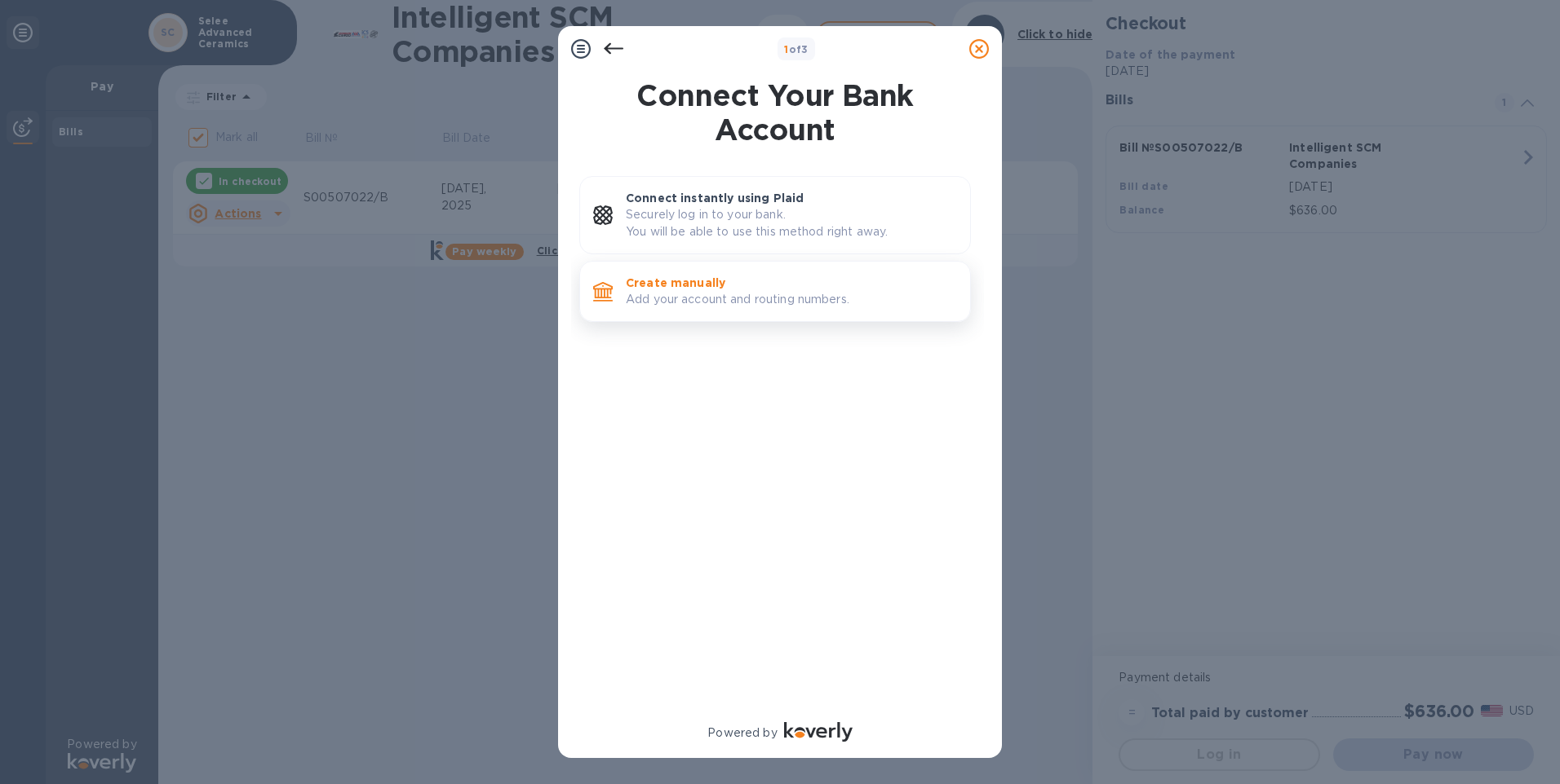
click at [699, 289] on p "Create manually" at bounding box center [791, 282] width 331 height 17
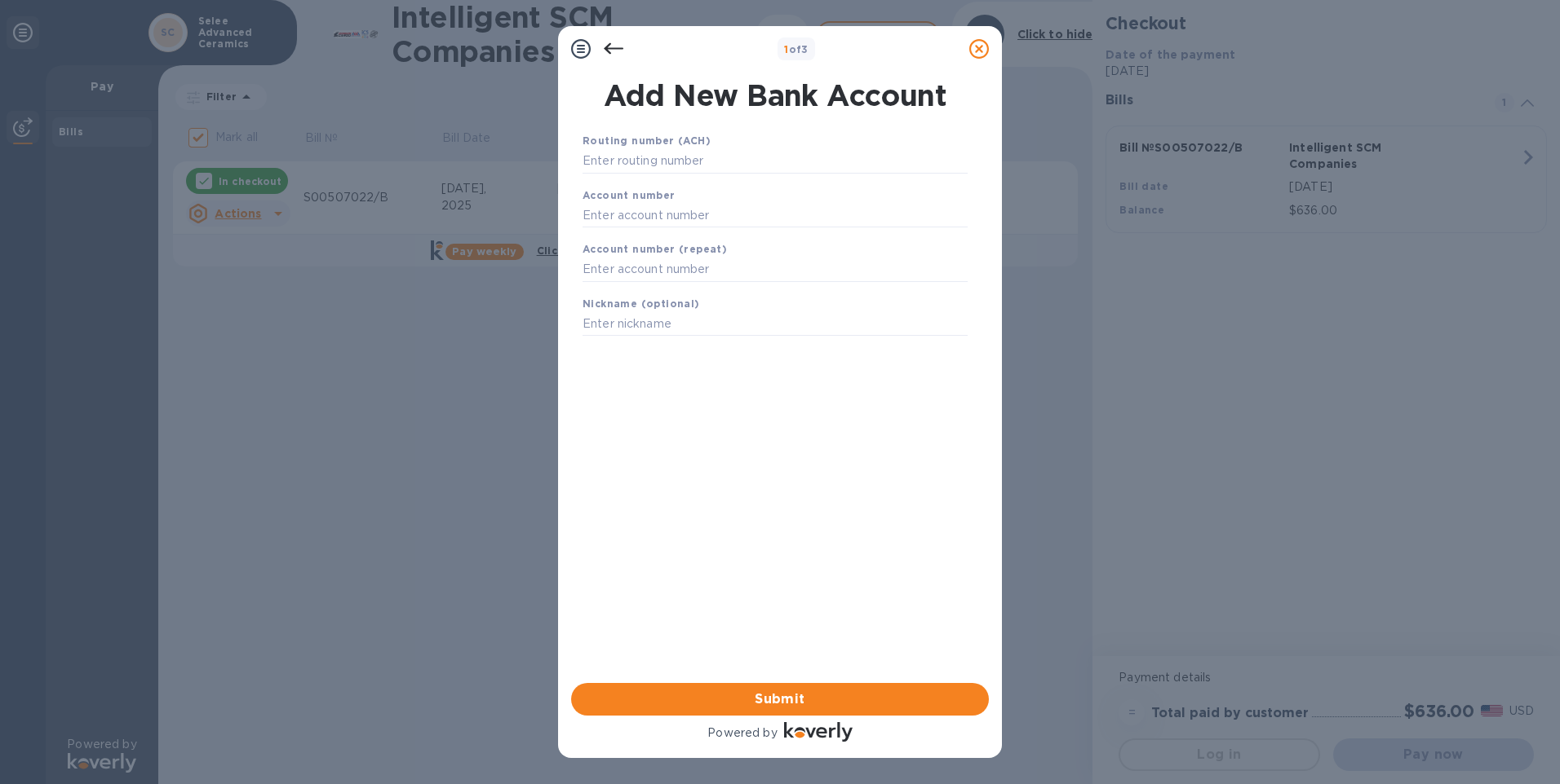
click at [617, 46] on icon at bounding box center [614, 49] width 19 height 19
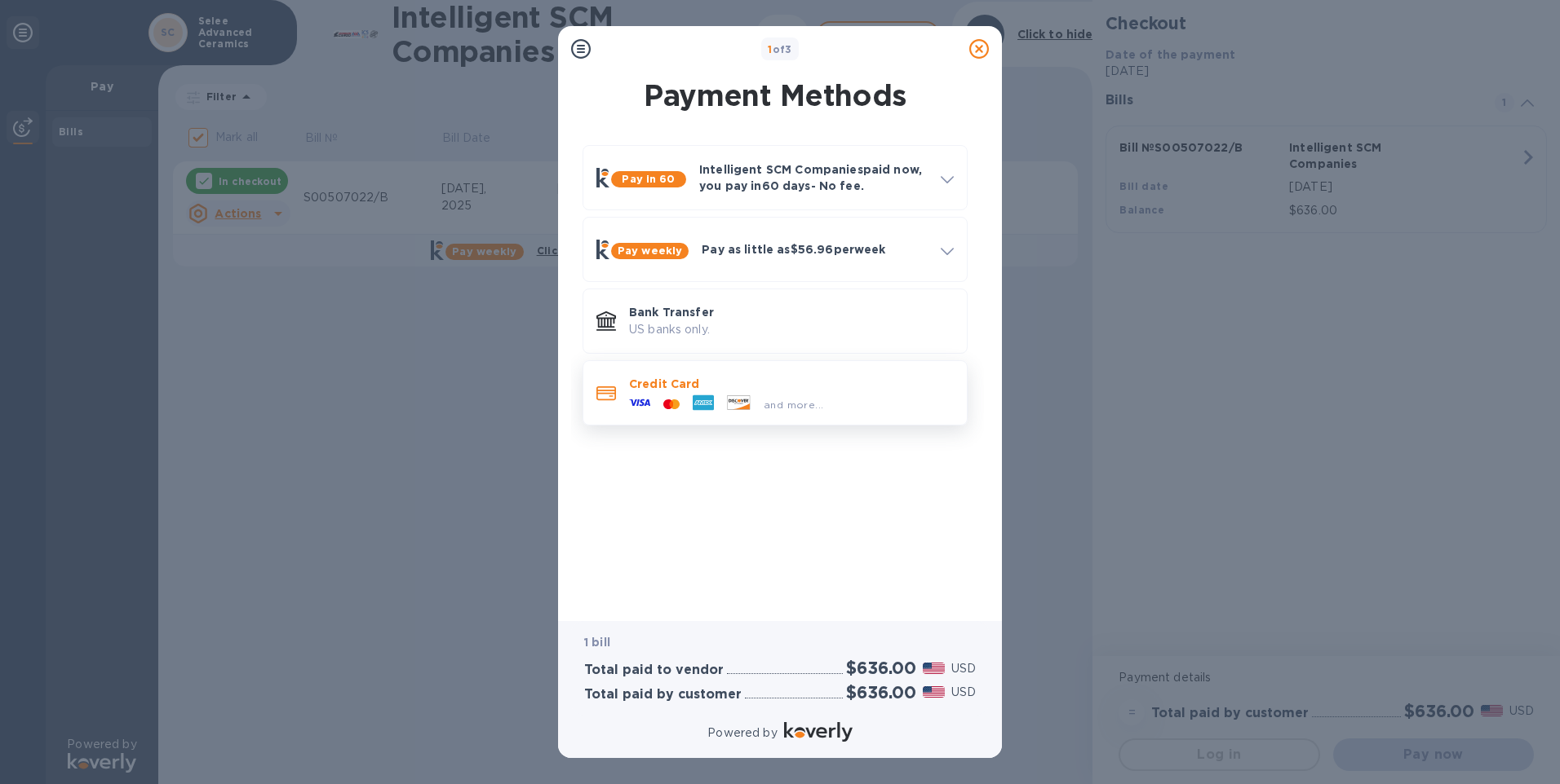
click at [689, 394] on div at bounding box center [703, 404] width 34 height 24
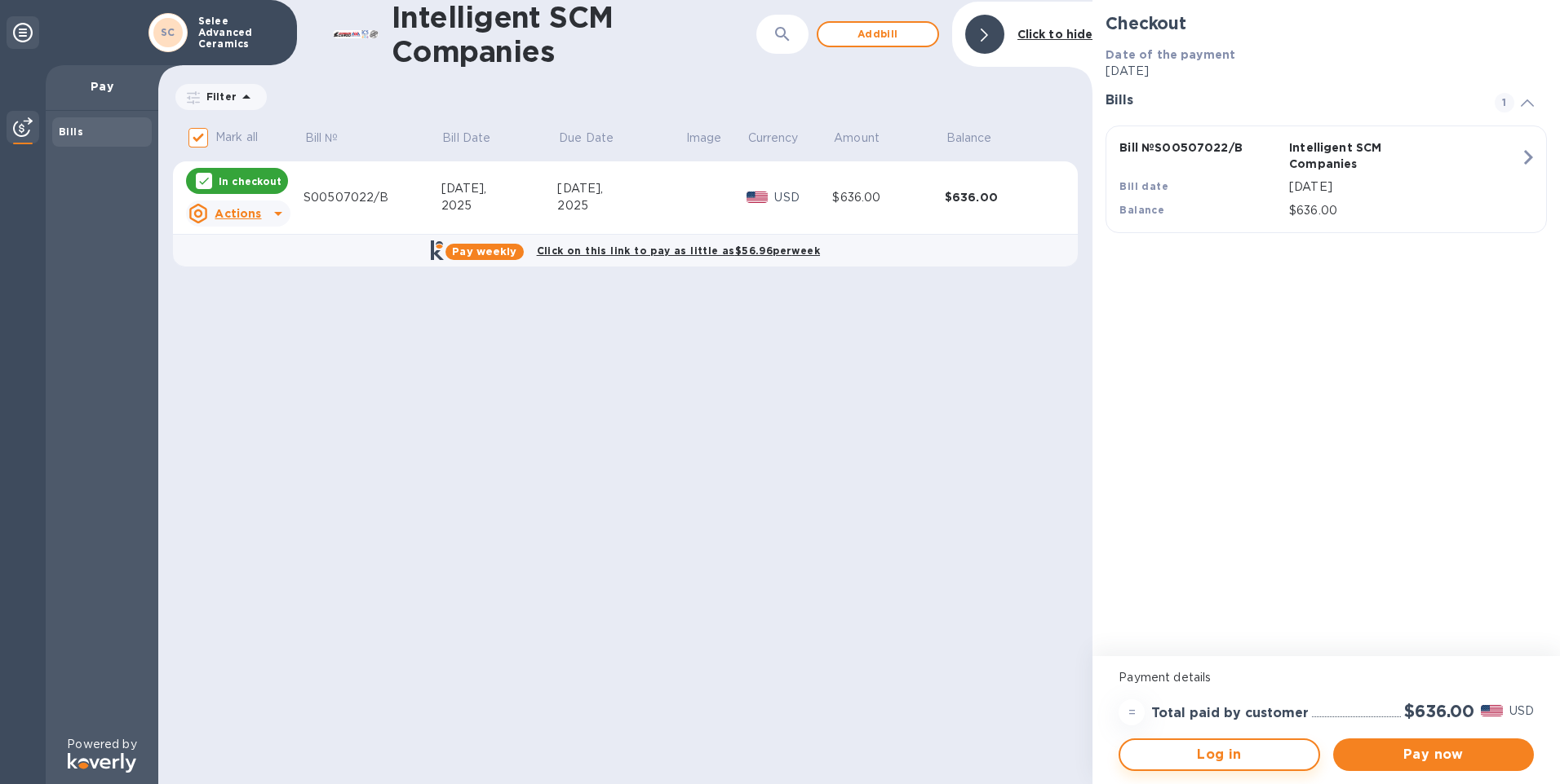
click at [1256, 750] on span "Log in" at bounding box center [1219, 755] width 171 height 19
